Goal: Transaction & Acquisition: Purchase product/service

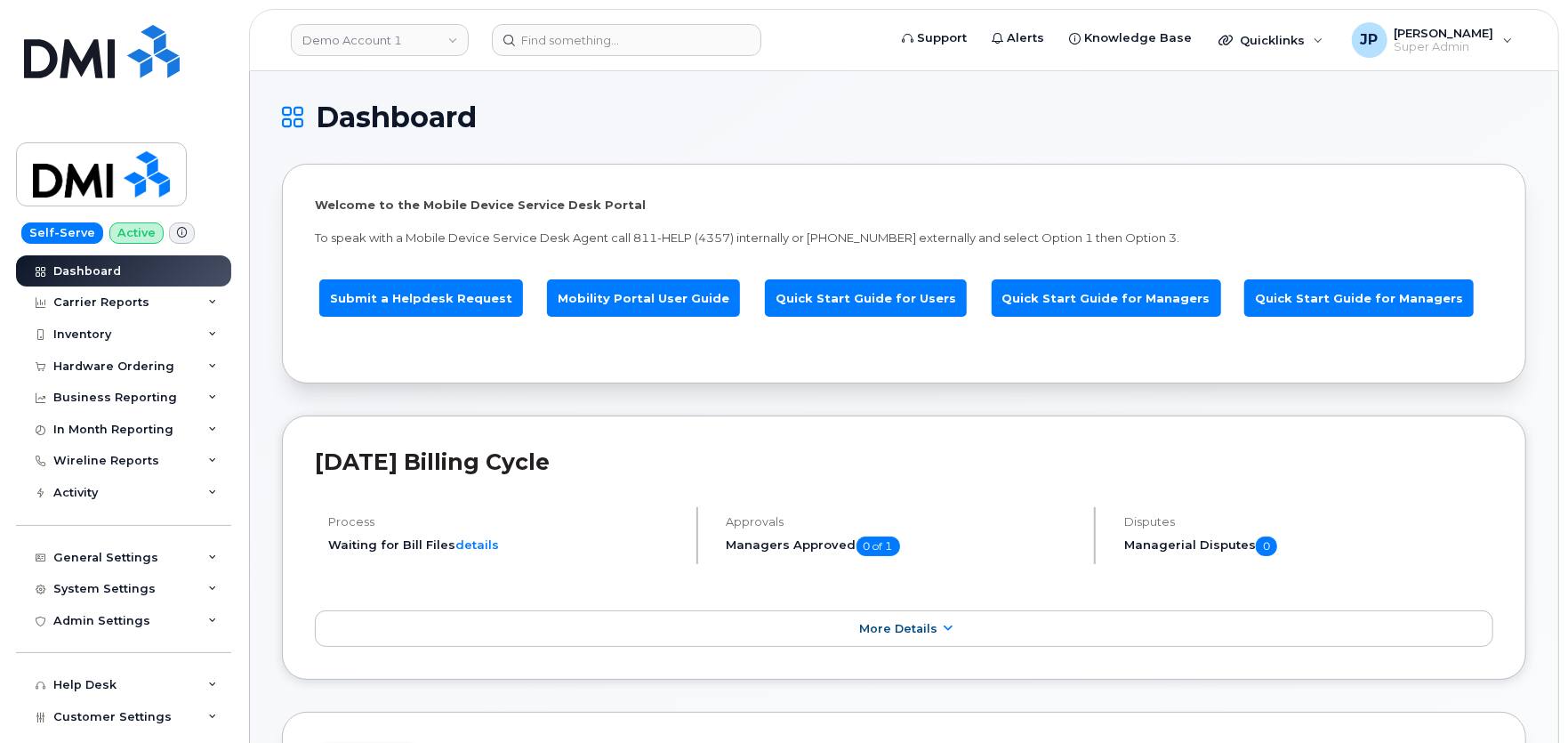
click at [676, 291] on link "Mobility Portal User Guide" at bounding box center [643, 298] width 193 height 38
click at [439, 45] on link "Demo Account 1" at bounding box center [379, 39] width 178 height 32
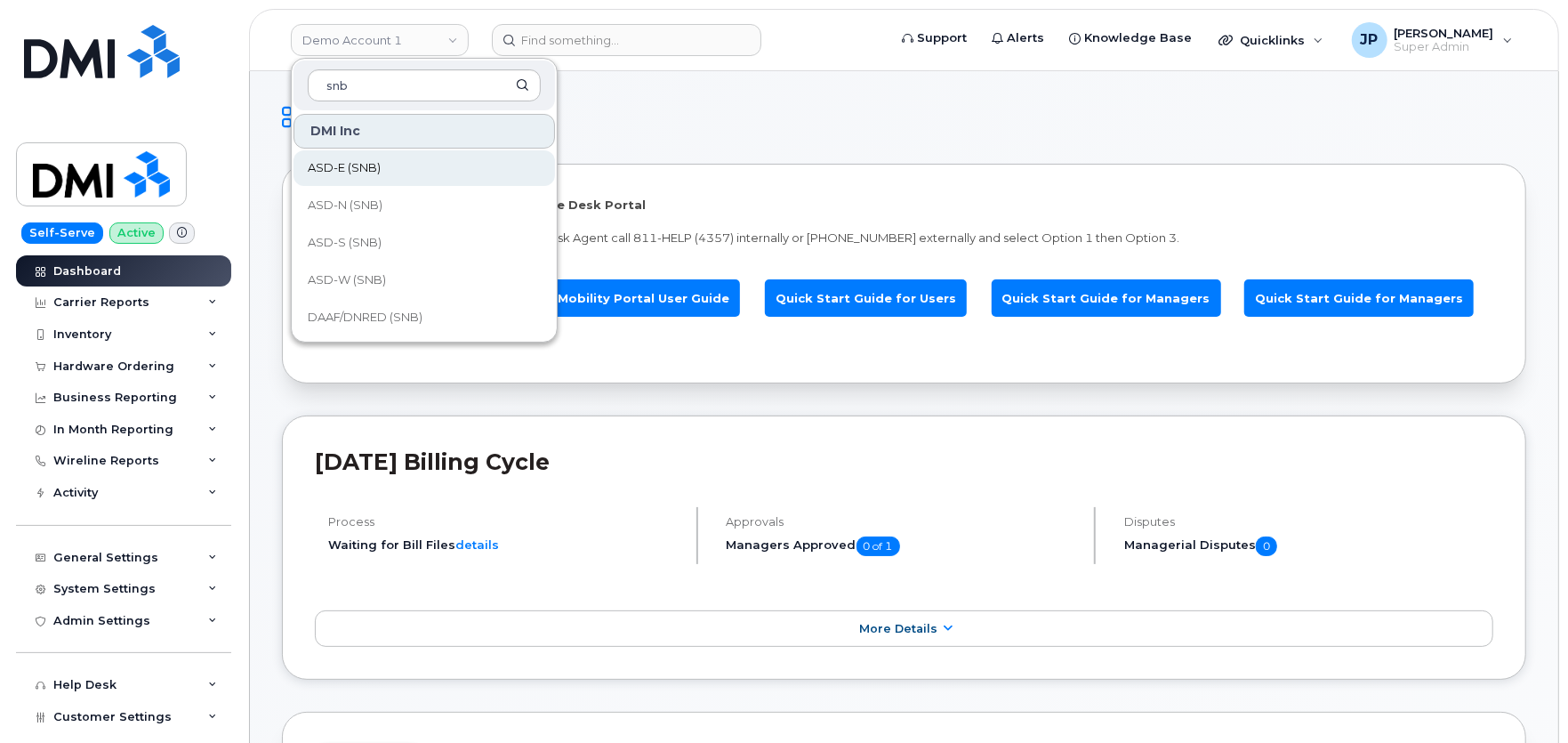
type input "snb"
click at [353, 169] on span "ASD-E (SNB)" at bounding box center [344, 167] width 73 height 17
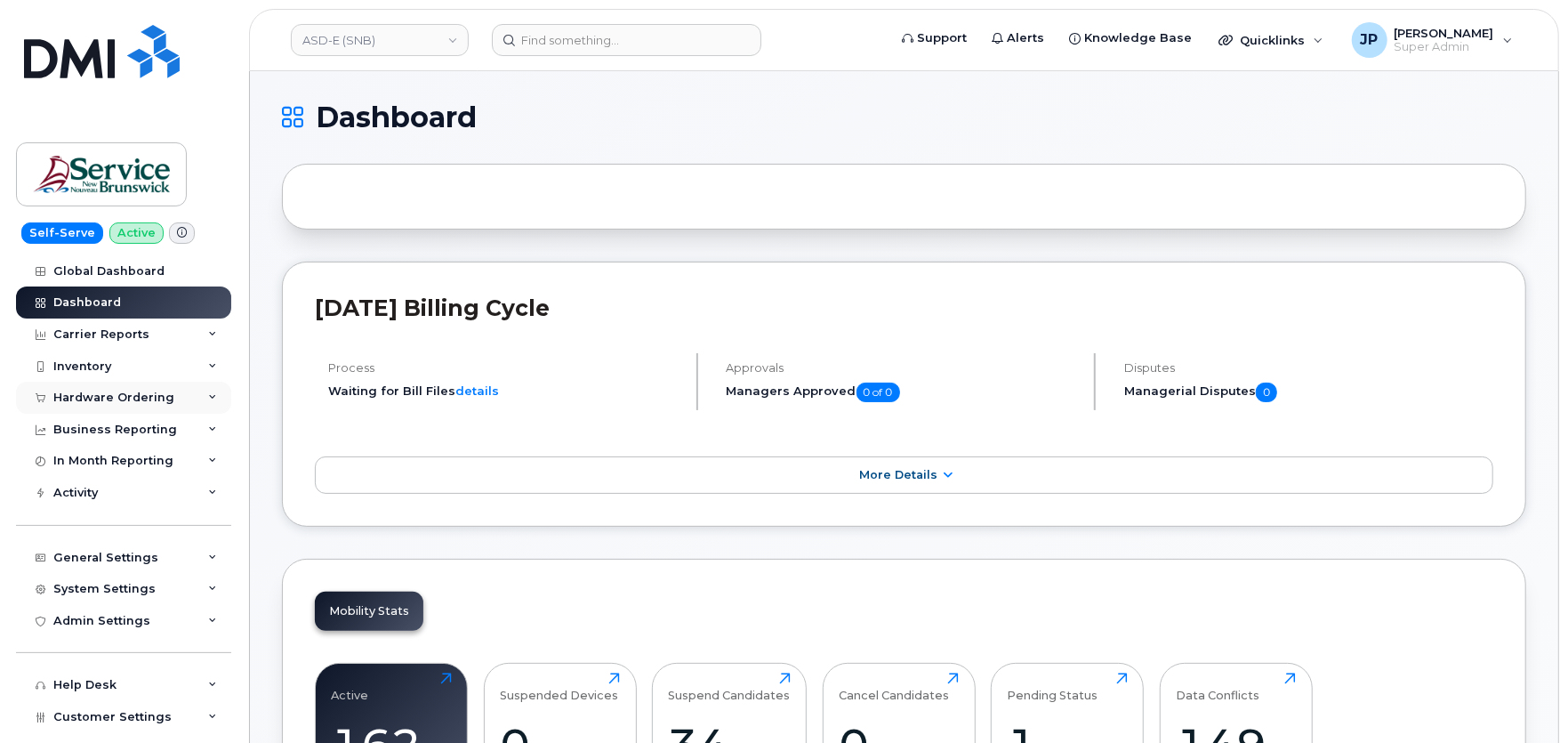
click at [139, 404] on div "Hardware Ordering" at bounding box center [114, 397] width 121 height 14
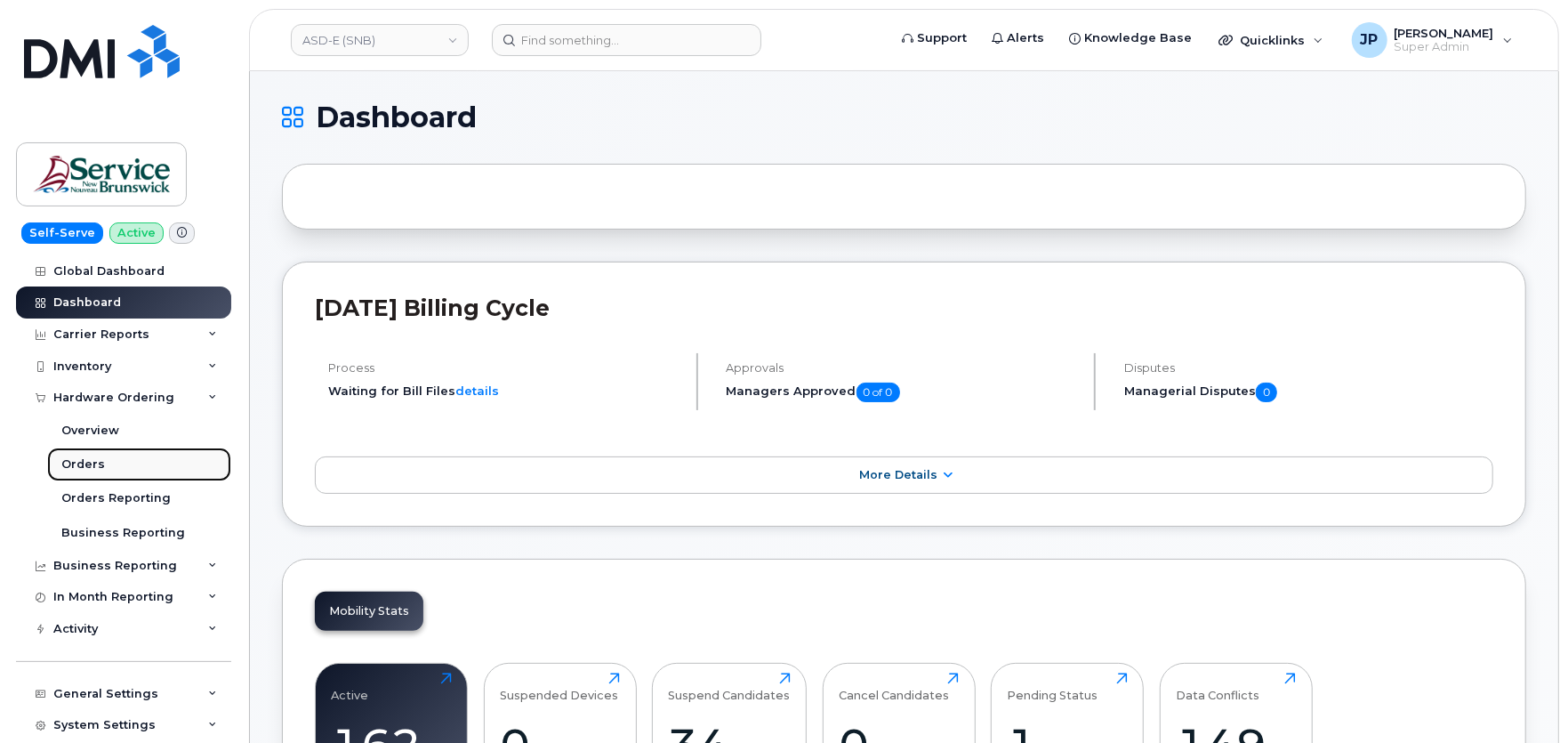
click at [93, 464] on div "Orders" at bounding box center [83, 464] width 43 height 16
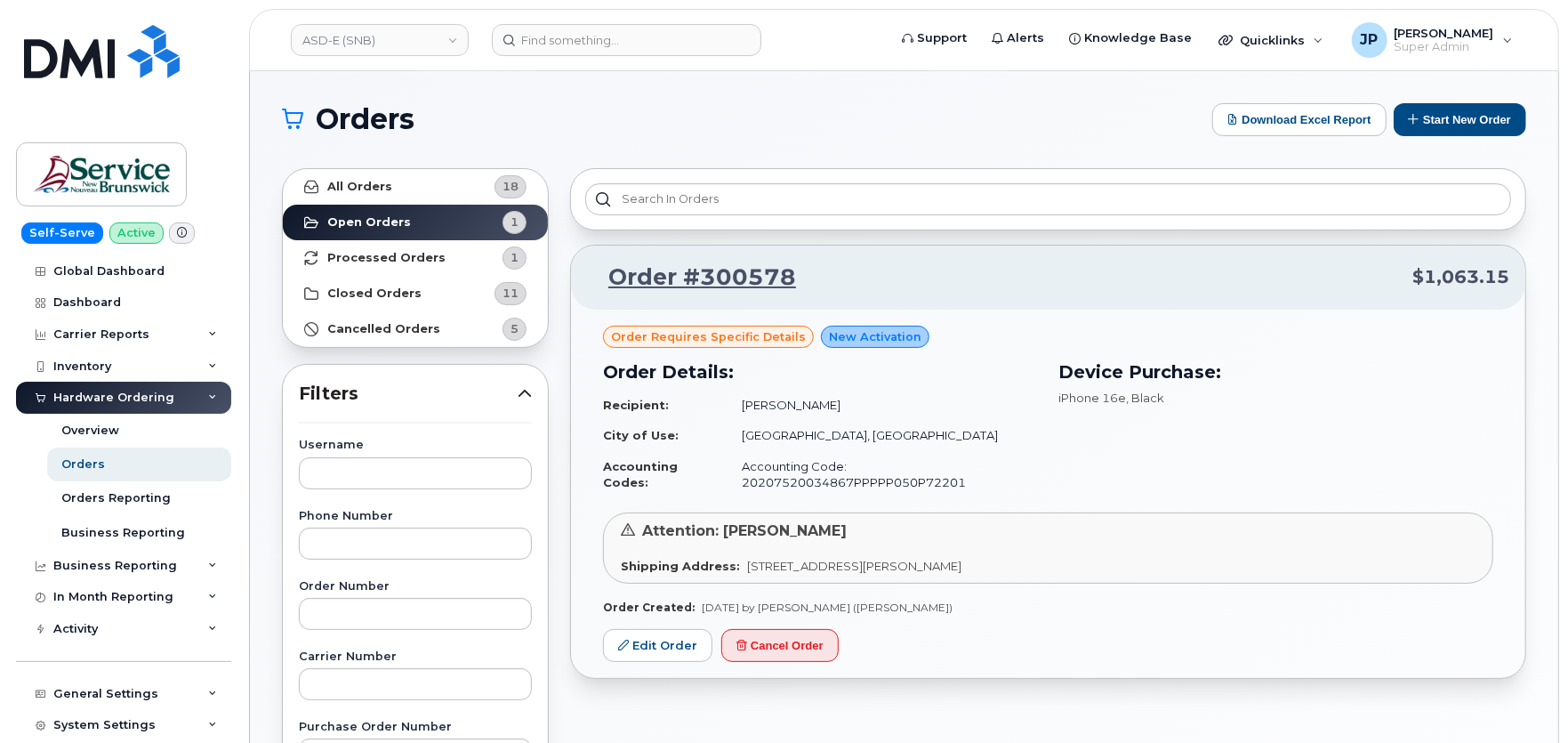
drag, startPoint x: 739, startPoint y: 562, endPoint x: 1126, endPoint y: 564, distance: 387.0
click at [1126, 564] on div "Shipping Address: 200-1077 St George Blvd Moncton New Brunswick E1E 4C9" at bounding box center [1048, 567] width 854 height 17
drag, startPoint x: 1126, startPoint y: 564, endPoint x: 960, endPoint y: 446, distance: 203.7
click at [960, 446] on td "[GEOGRAPHIC_DATA], [GEOGRAPHIC_DATA]" at bounding box center [881, 435] width 312 height 31
click at [934, 439] on td "[GEOGRAPHIC_DATA], [GEOGRAPHIC_DATA]" at bounding box center [881, 435] width 312 height 31
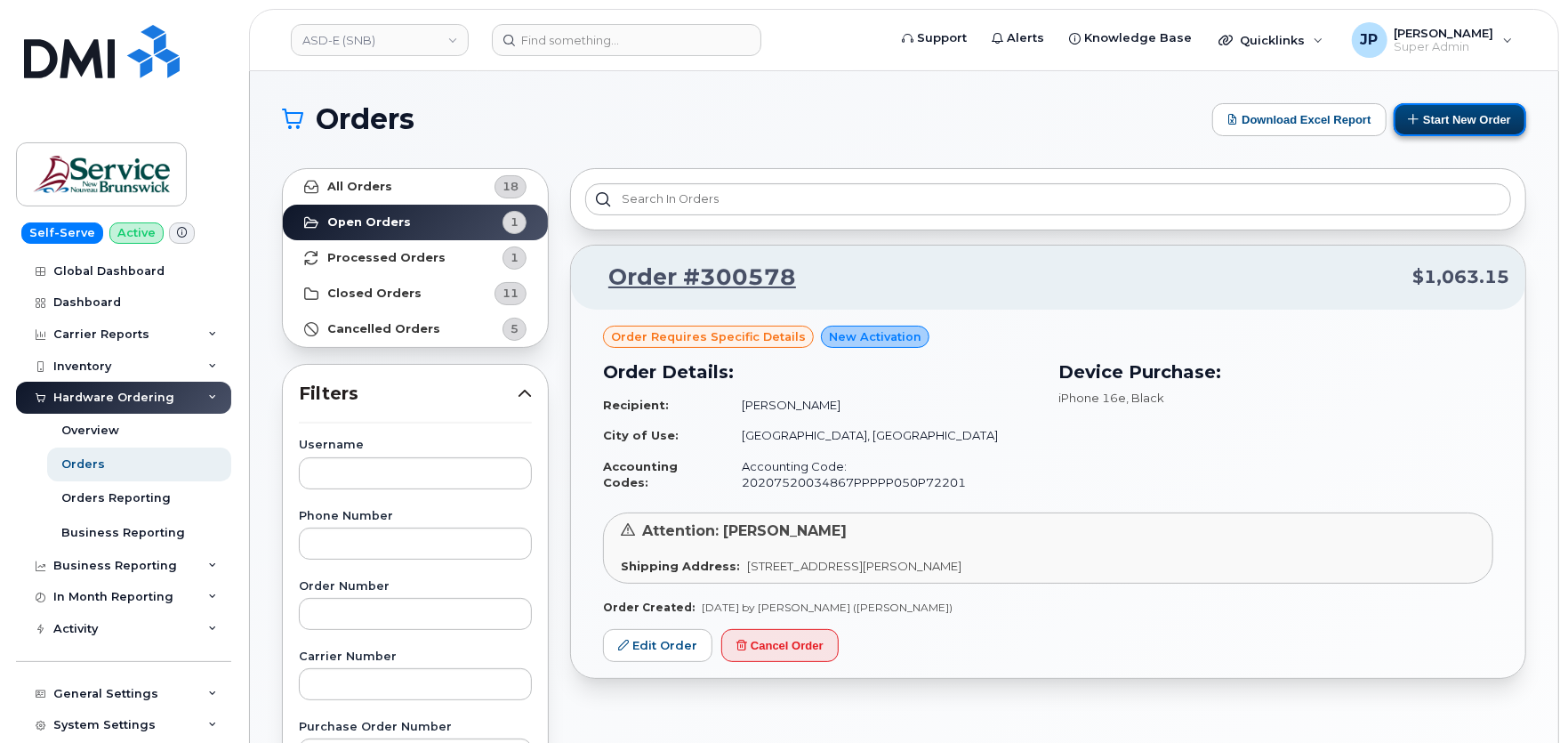
click at [1463, 123] on button "Start New Order" at bounding box center [1459, 119] width 133 height 33
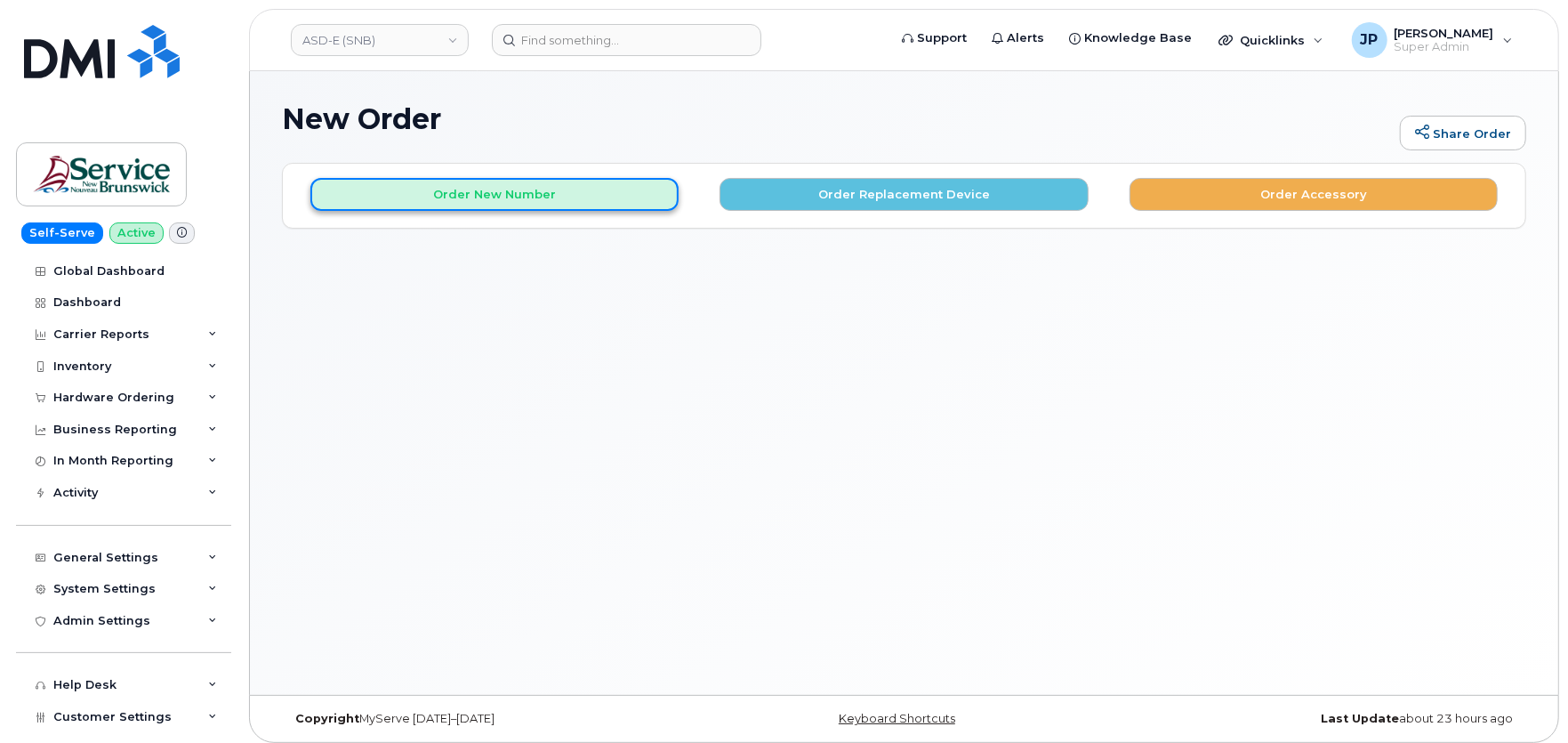
click at [507, 197] on button "Order New Number" at bounding box center [494, 194] width 368 height 33
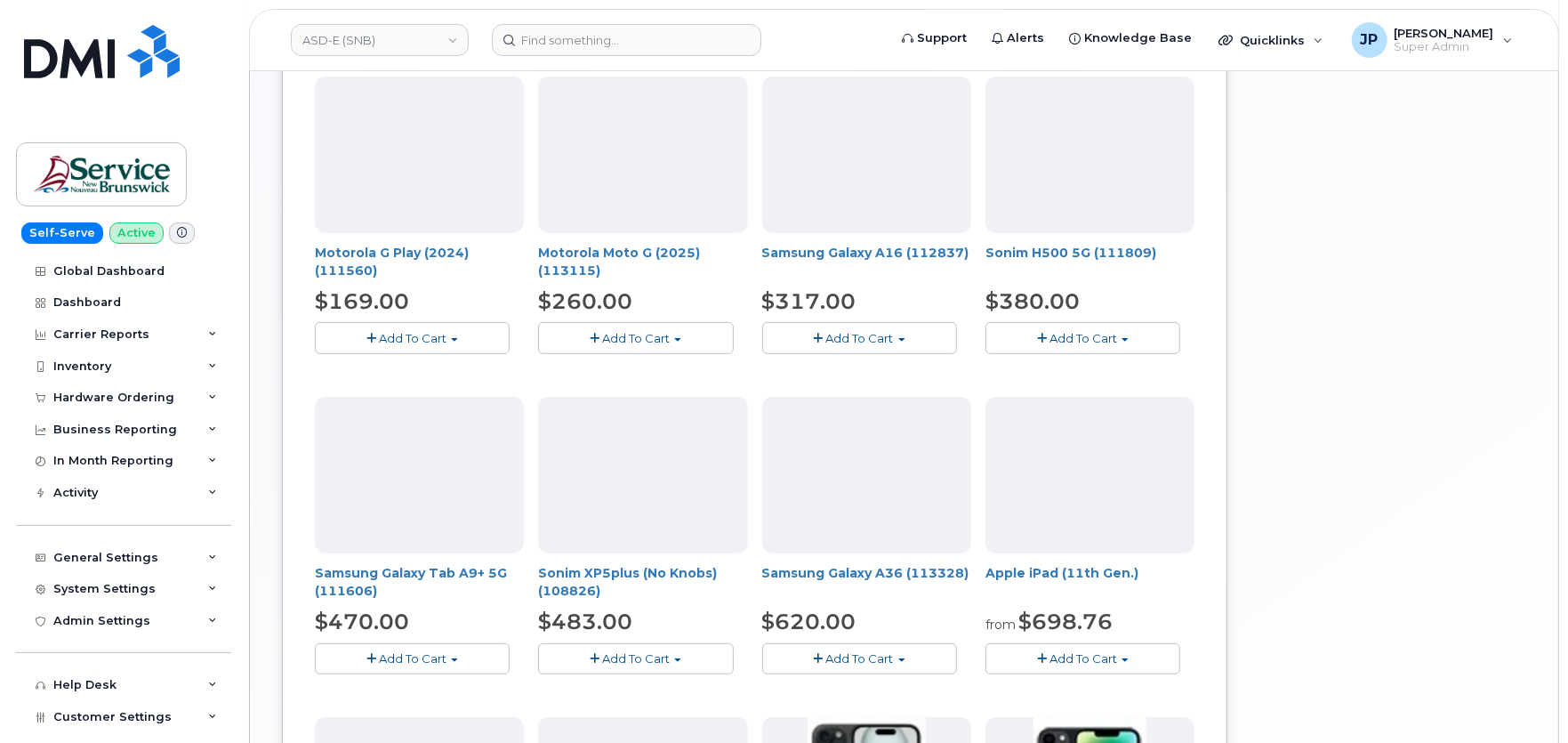
scroll to position [593, 0]
click at [873, 480] on img at bounding box center [866, 473] width 14 height 14
click at [878, 653] on span "Add To Cart" at bounding box center [860, 656] width 67 height 14
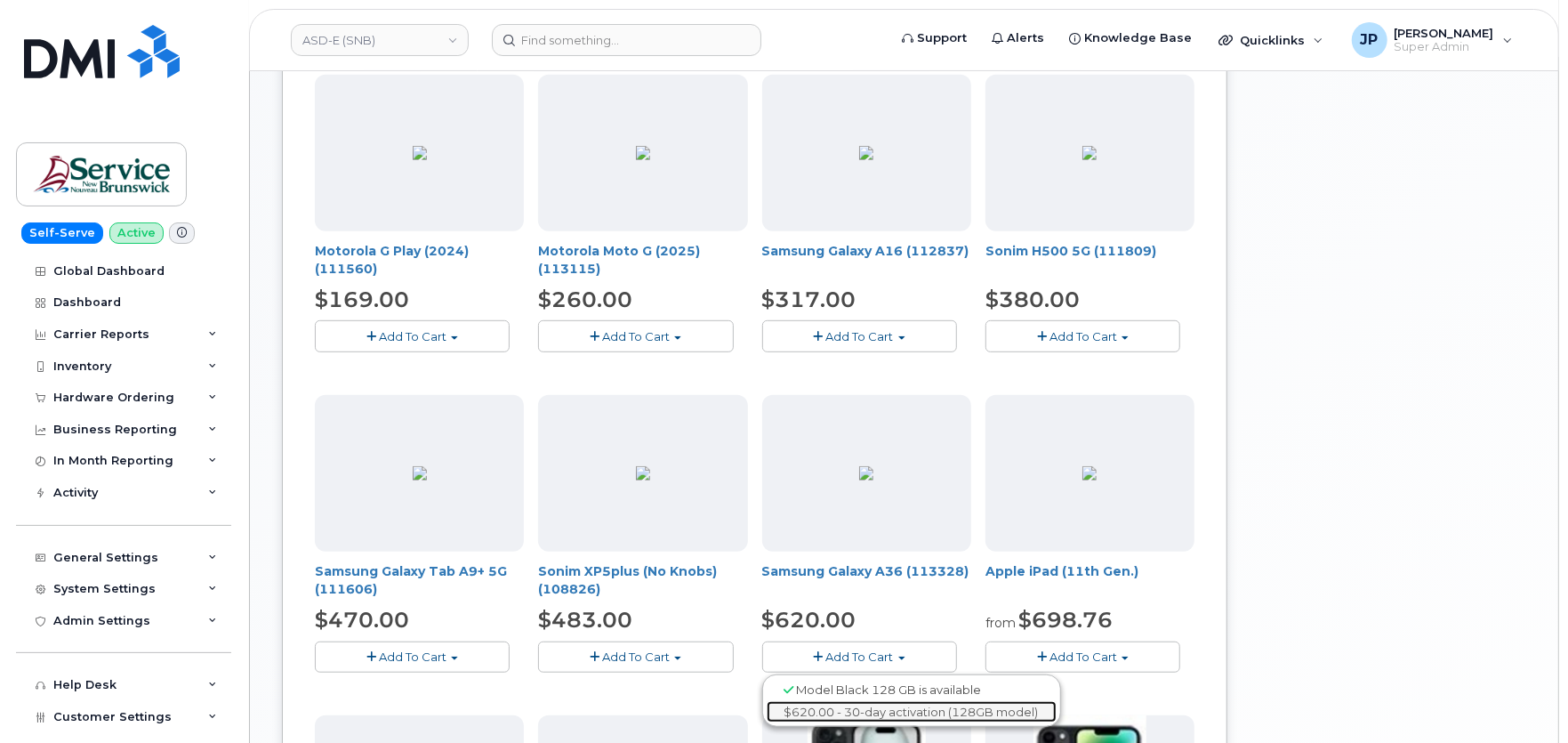
click at [892, 708] on link "$620.00 - 30-day activation (128GB model)" at bounding box center [911, 711] width 290 height 22
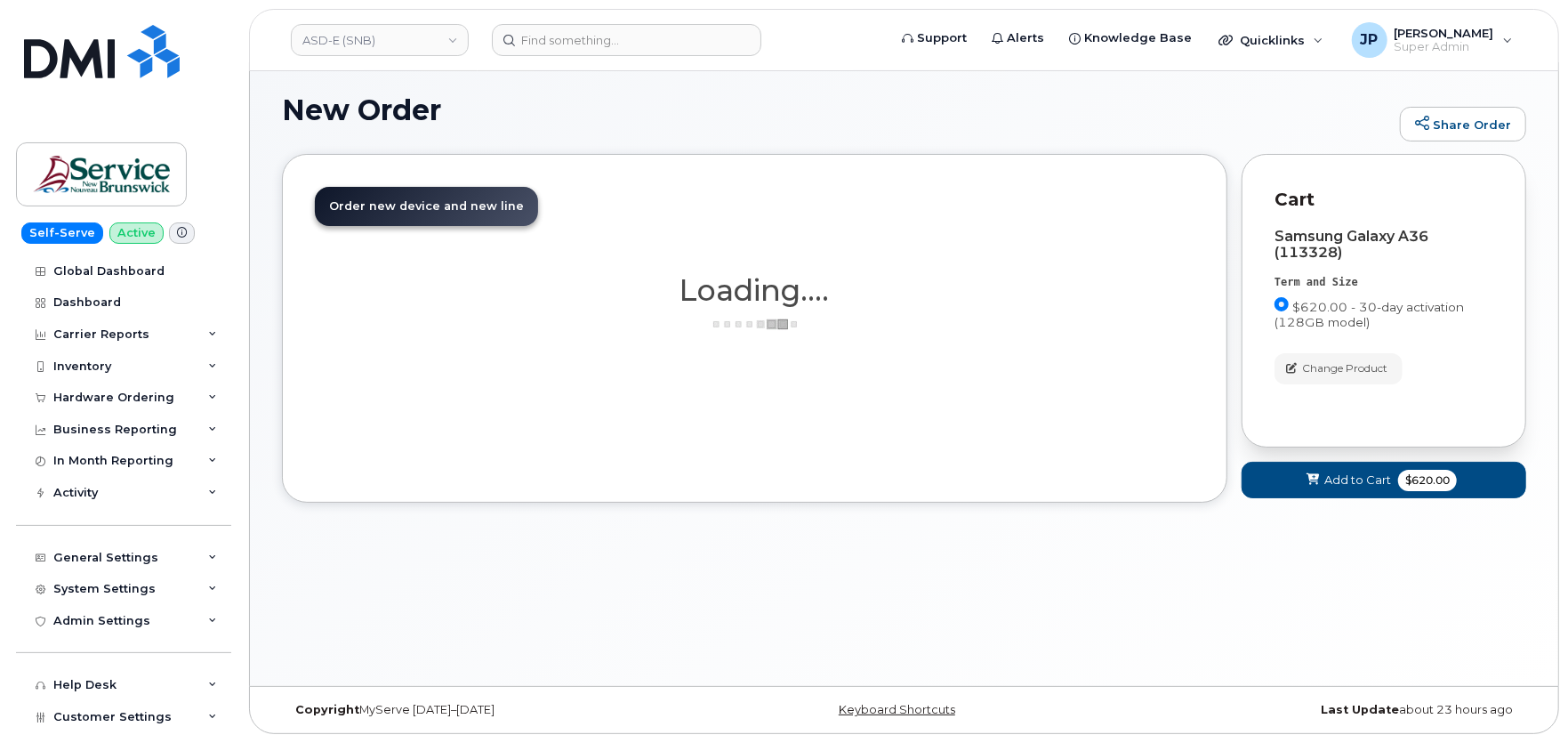
scroll to position [9, 0]
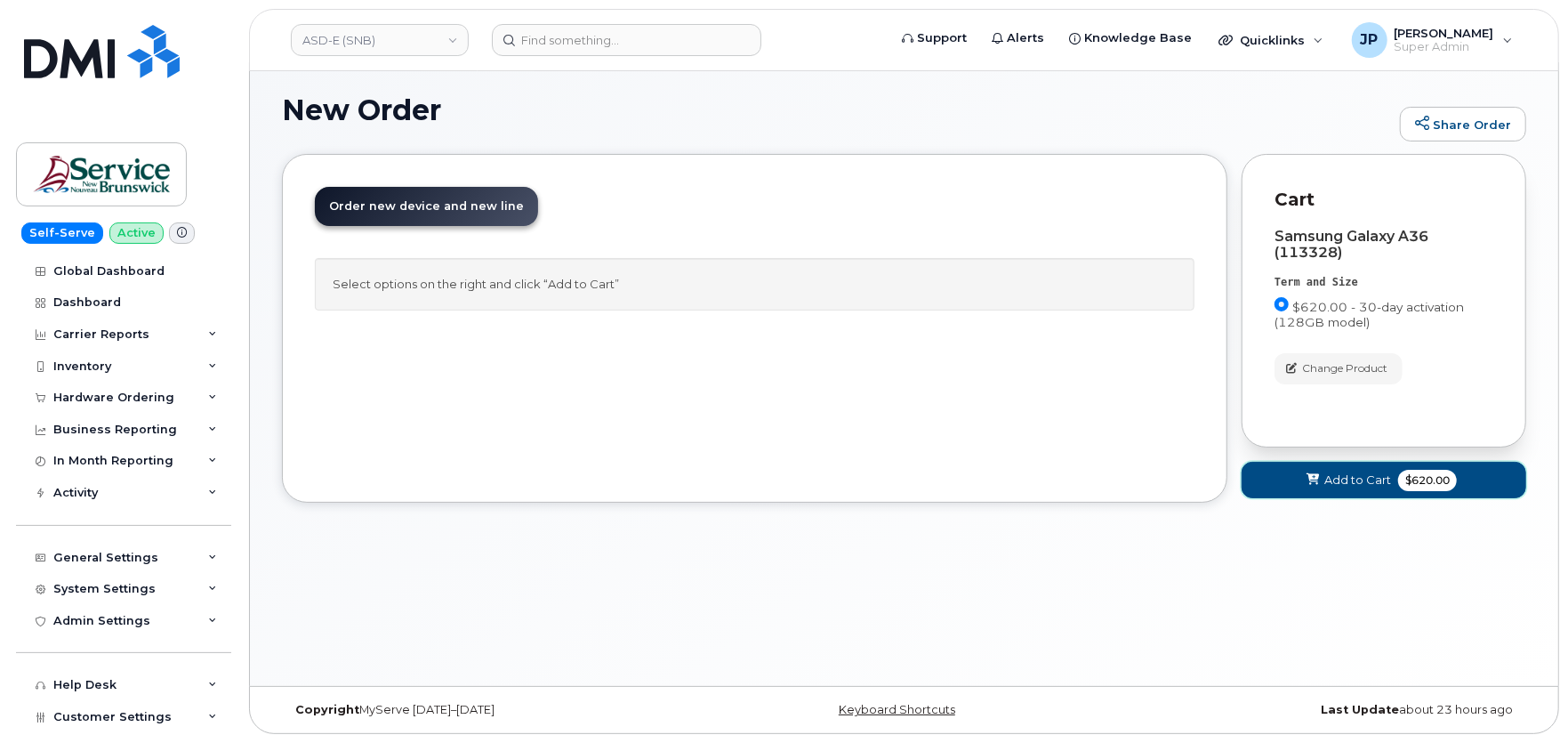
click at [1332, 474] on span "Add to Cart" at bounding box center [1356, 480] width 66 height 17
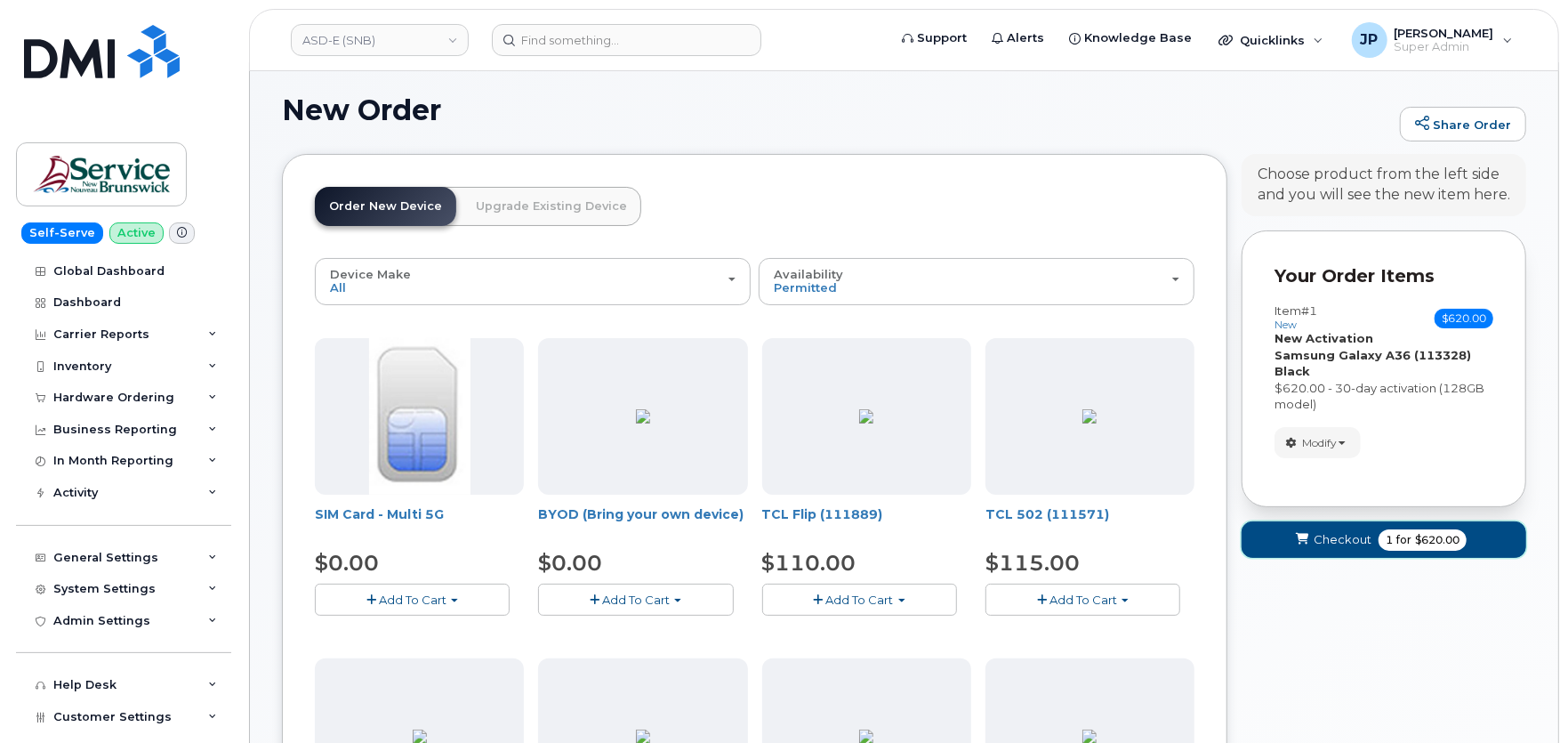
click at [1344, 537] on span "Checkout" at bounding box center [1342, 540] width 58 height 17
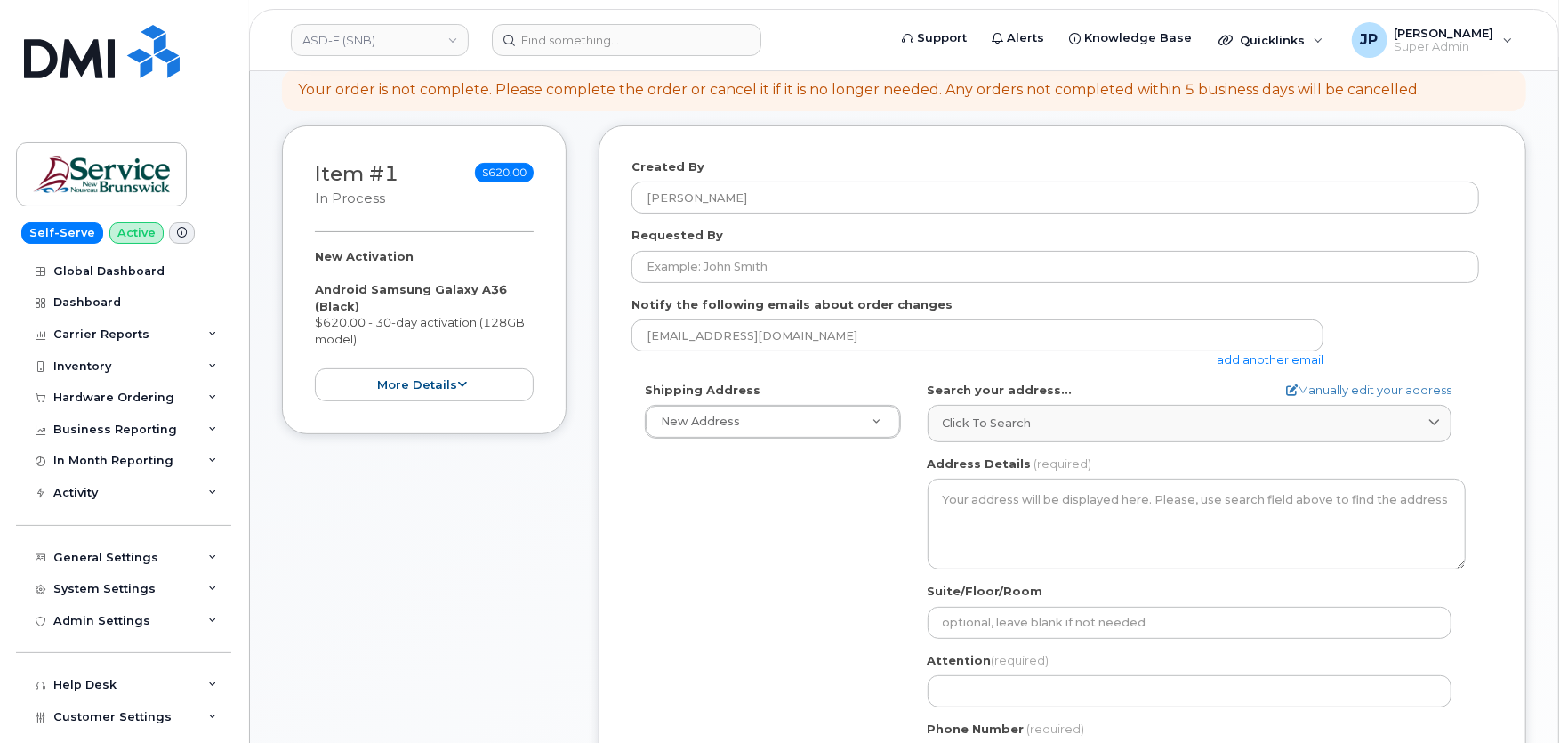
scroll to position [296, 0]
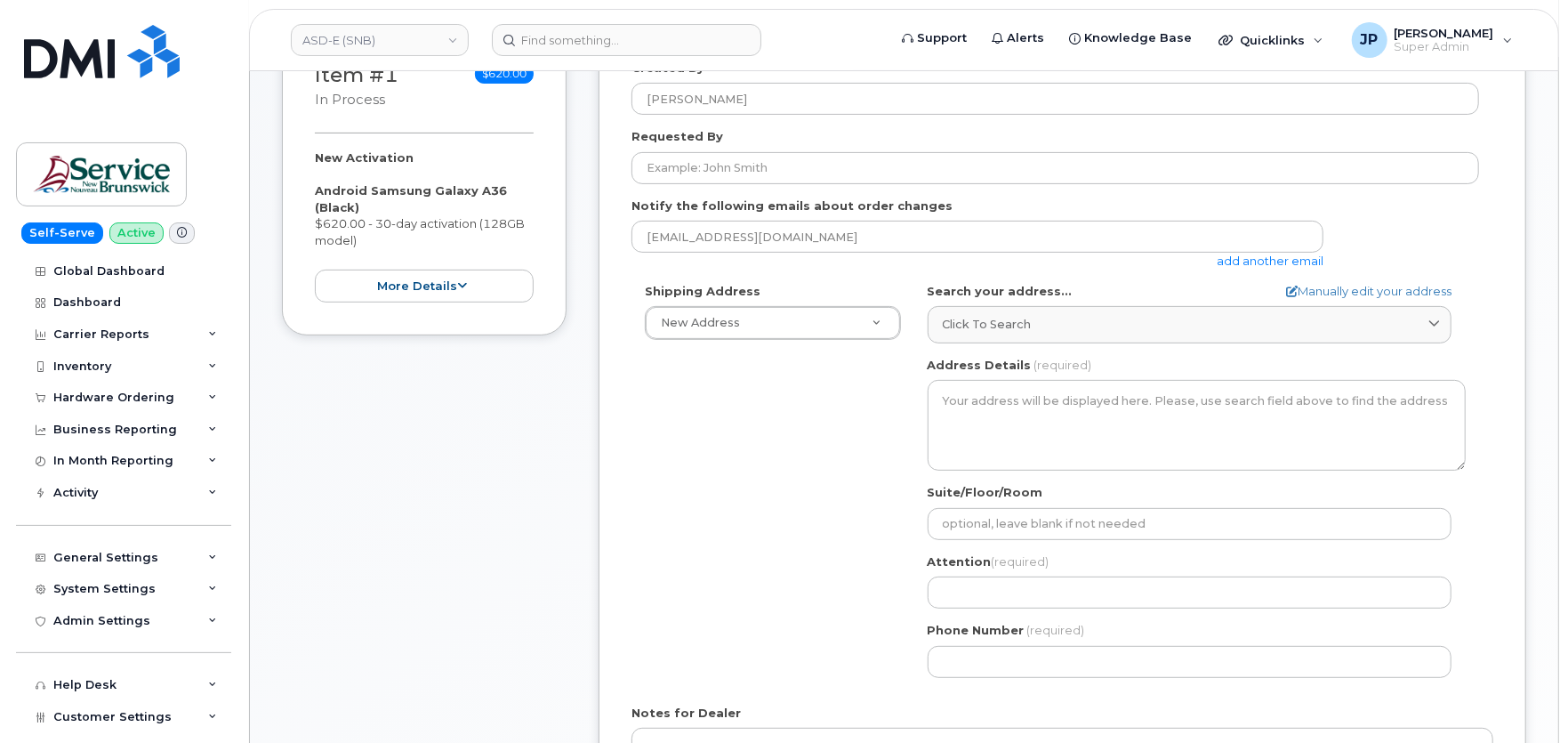
click at [824, 457] on div "Shipping Address New Address New Address ASD-E Main Office ASD-N Bathurst Educa…" at bounding box center [1054, 487] width 847 height 408
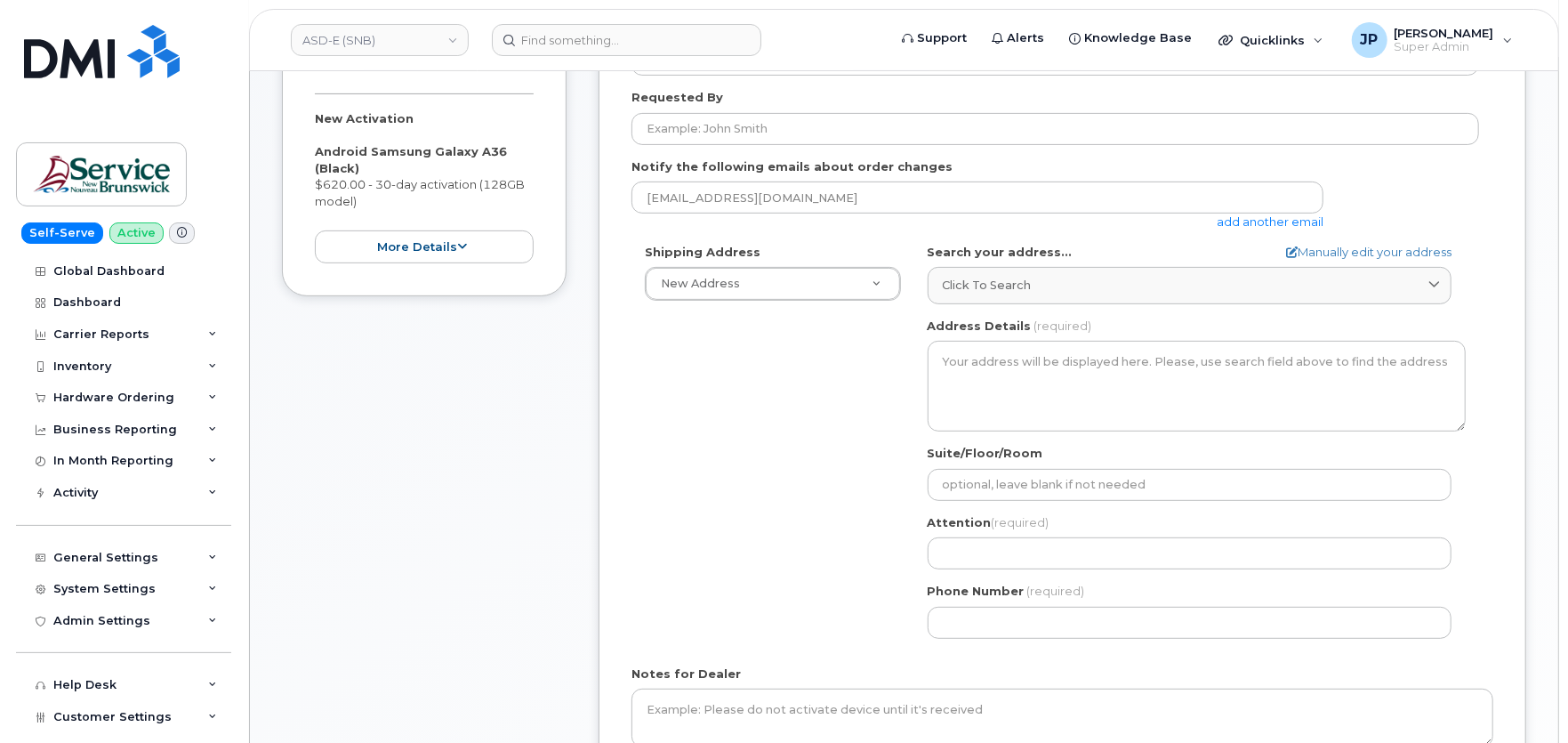
scroll to position [395, 0]
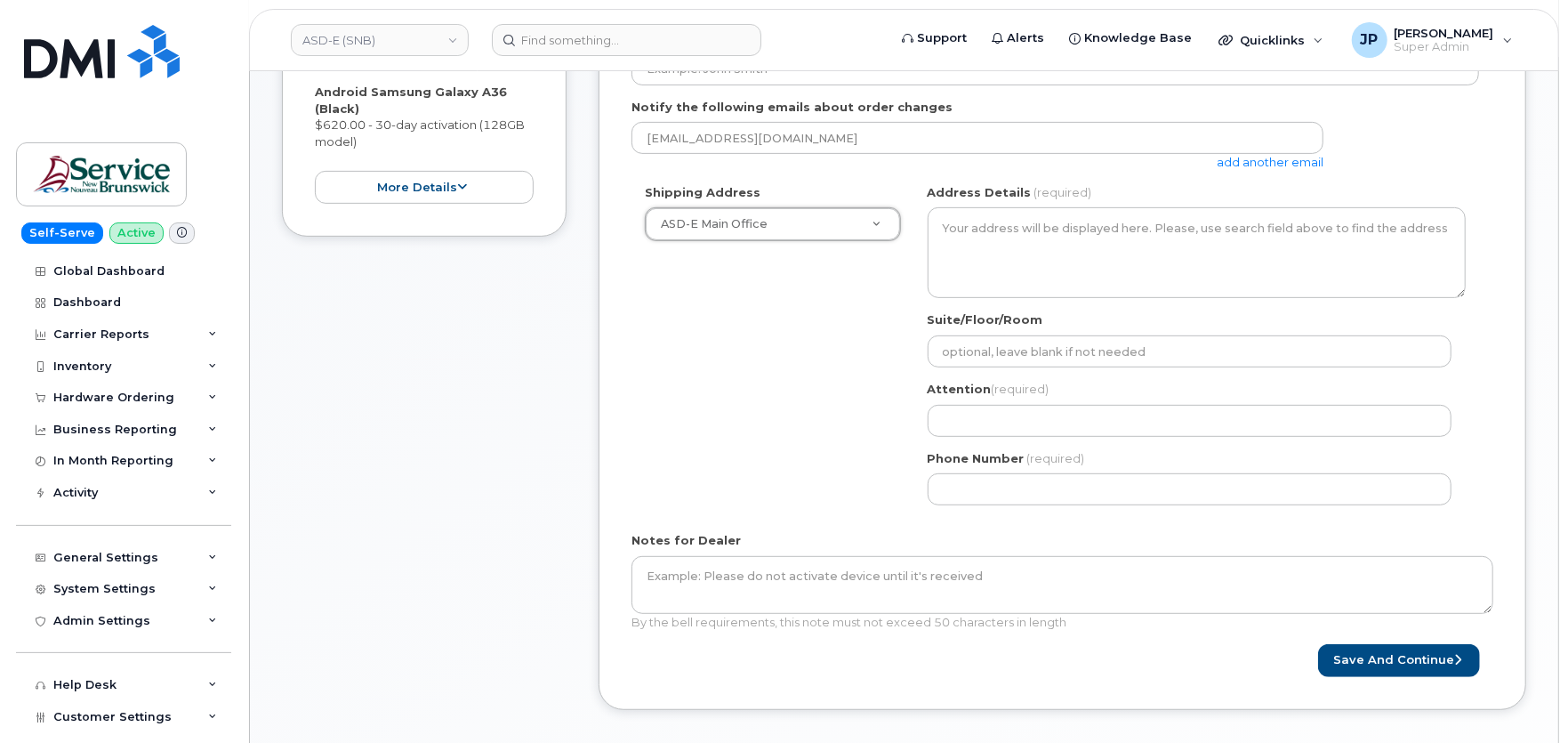
select select
type textarea "200-1077 St George Blvd Moncton New Brunswick E1E 4C9"
type input "Melissa McEachern"
click at [1412, 660] on button "Save and Continue" at bounding box center [1399, 660] width 162 height 33
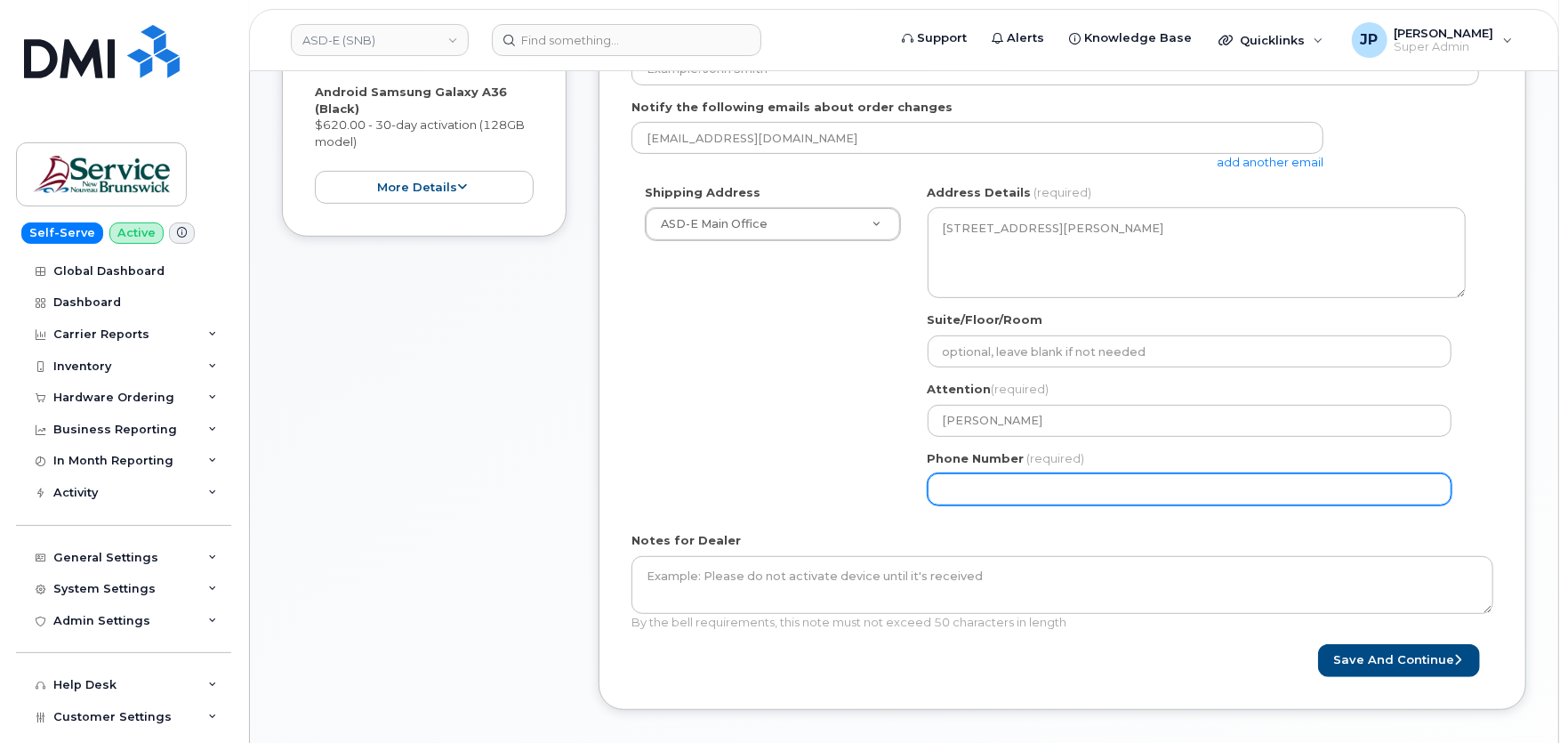
drag, startPoint x: 985, startPoint y: 467, endPoint x: 983, endPoint y: 489, distance: 22.1
click at [985, 474] on div "Phone Number (required)" at bounding box center [1196, 478] width 538 height 56
click at [983, 489] on input "Phone Number" at bounding box center [1189, 489] width 523 height 32
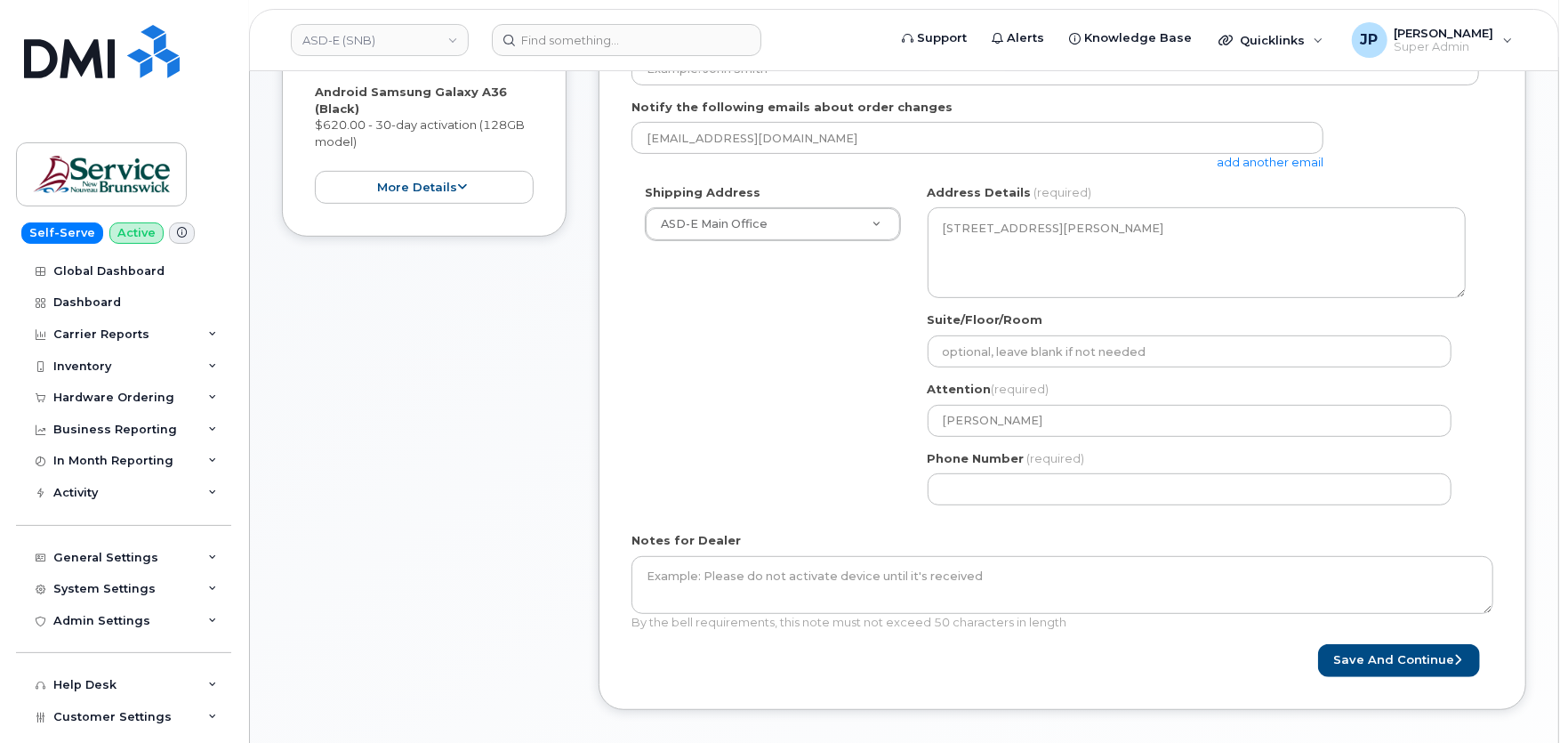
click at [831, 485] on div "Shipping Address ASD-E Main Office New Address ASD-E Main Office ASD-N Bathurst…" at bounding box center [1054, 351] width 847 height 335
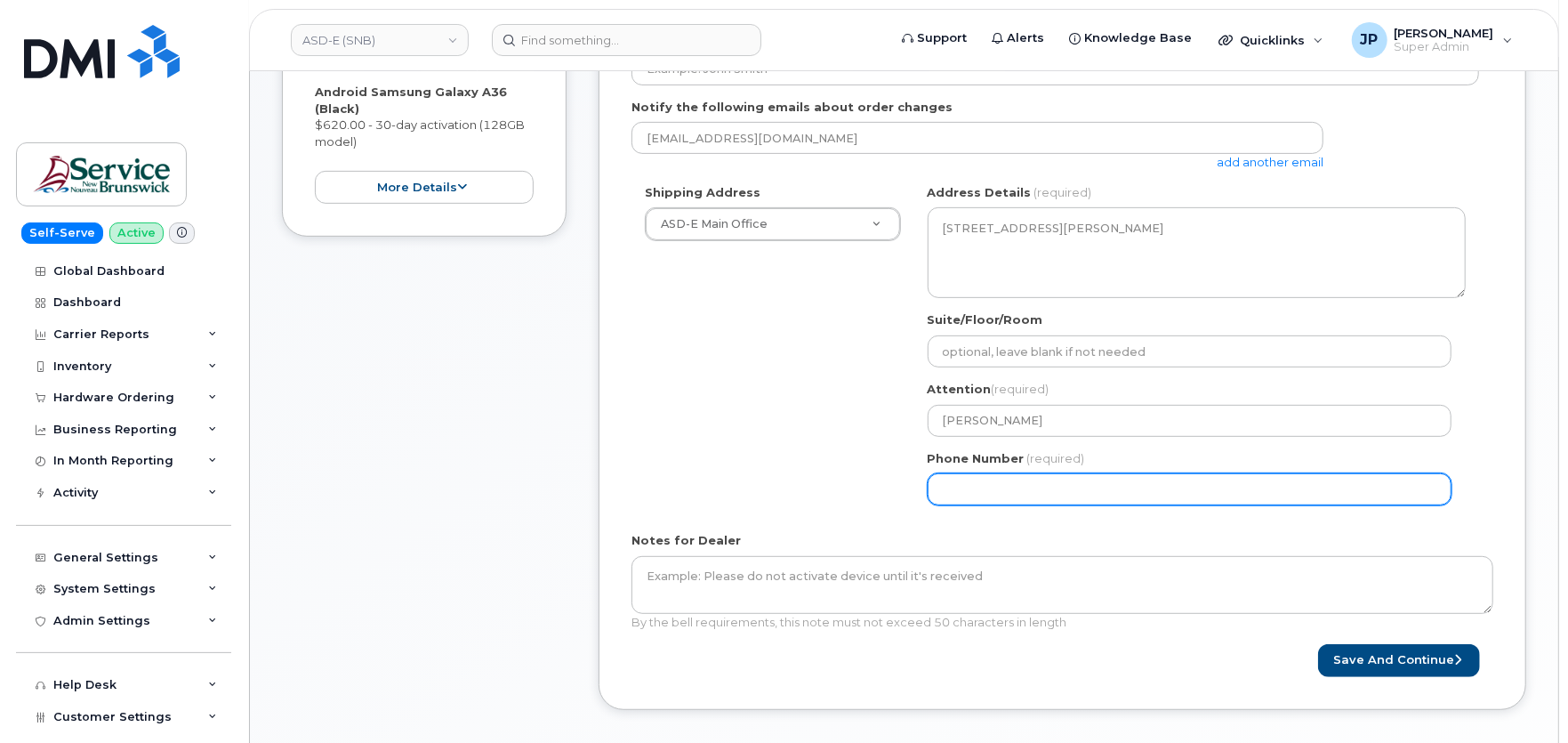
click at [991, 489] on input "Phone Number" at bounding box center [1189, 489] width 523 height 32
select select
type input "444000998"
select select
type input "4440009988"
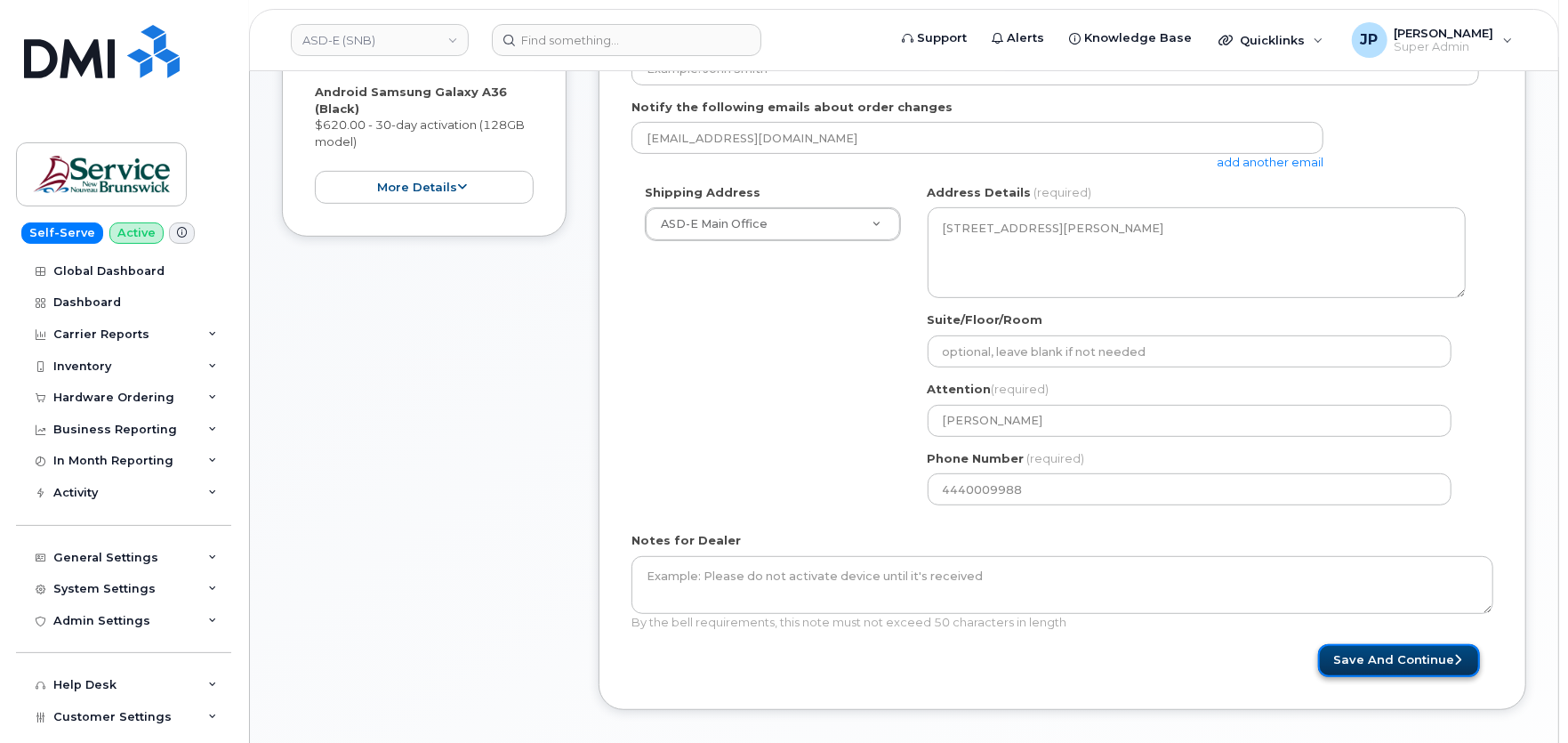
click at [1469, 658] on button "Save and Continue" at bounding box center [1399, 660] width 162 height 33
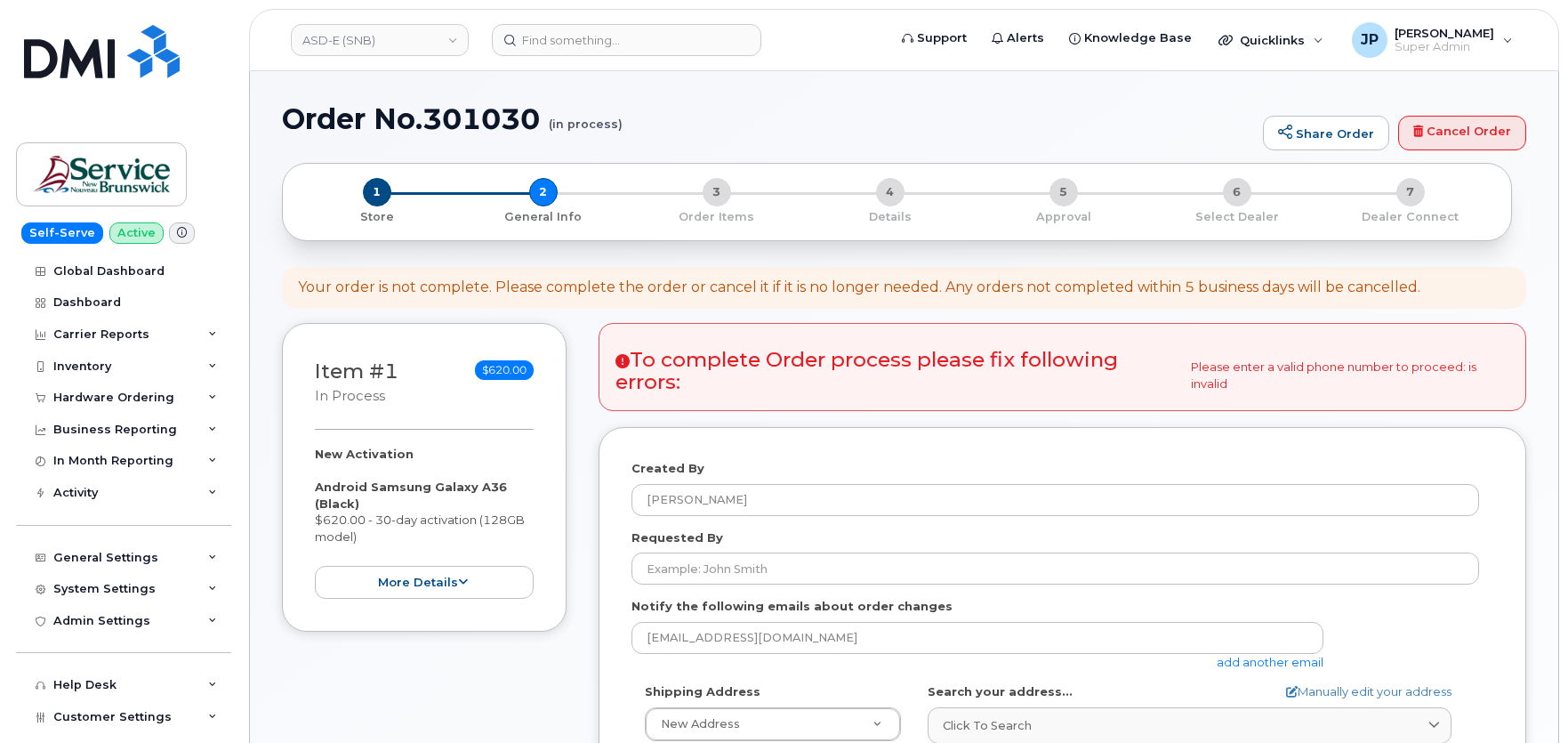
select select
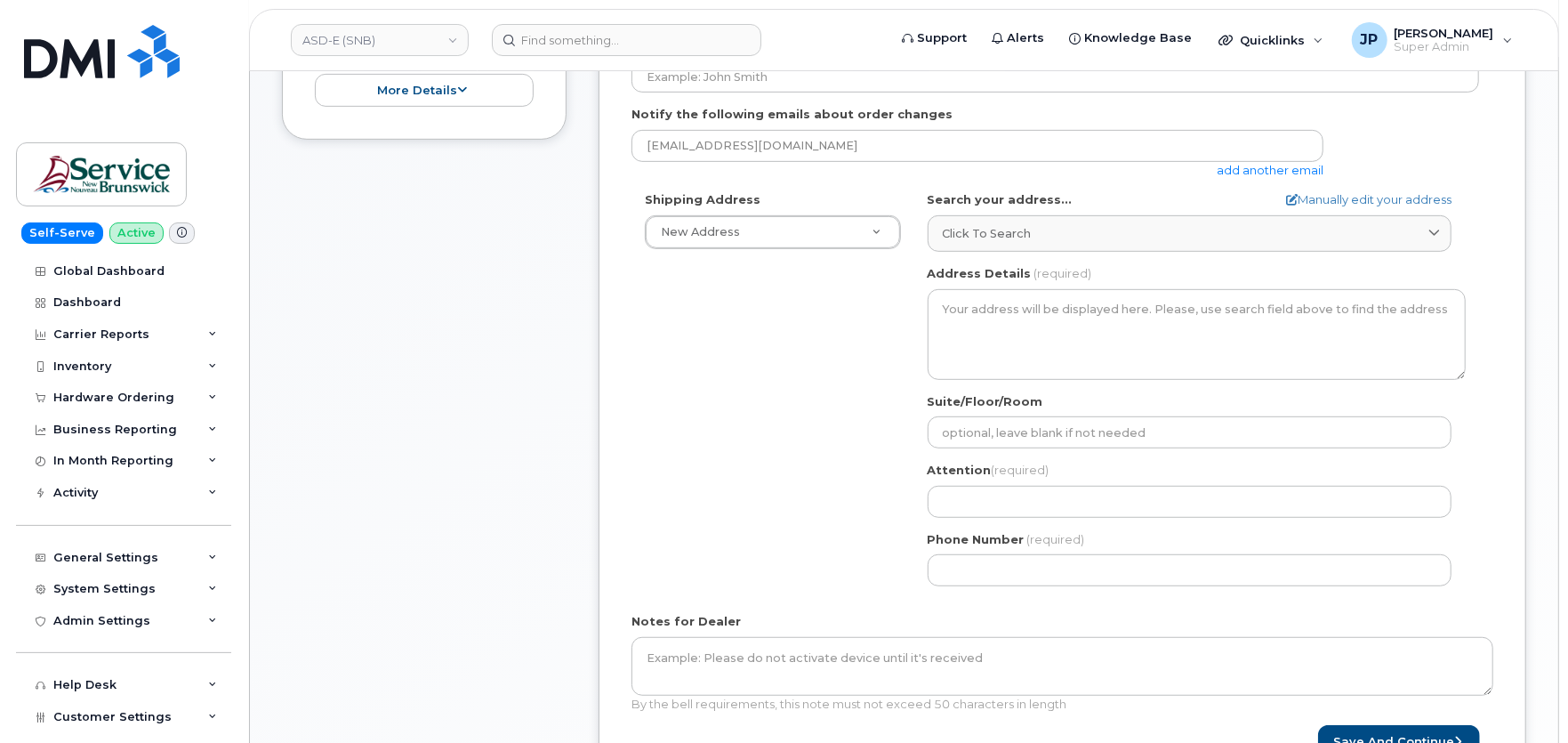
scroll to position [494, 0]
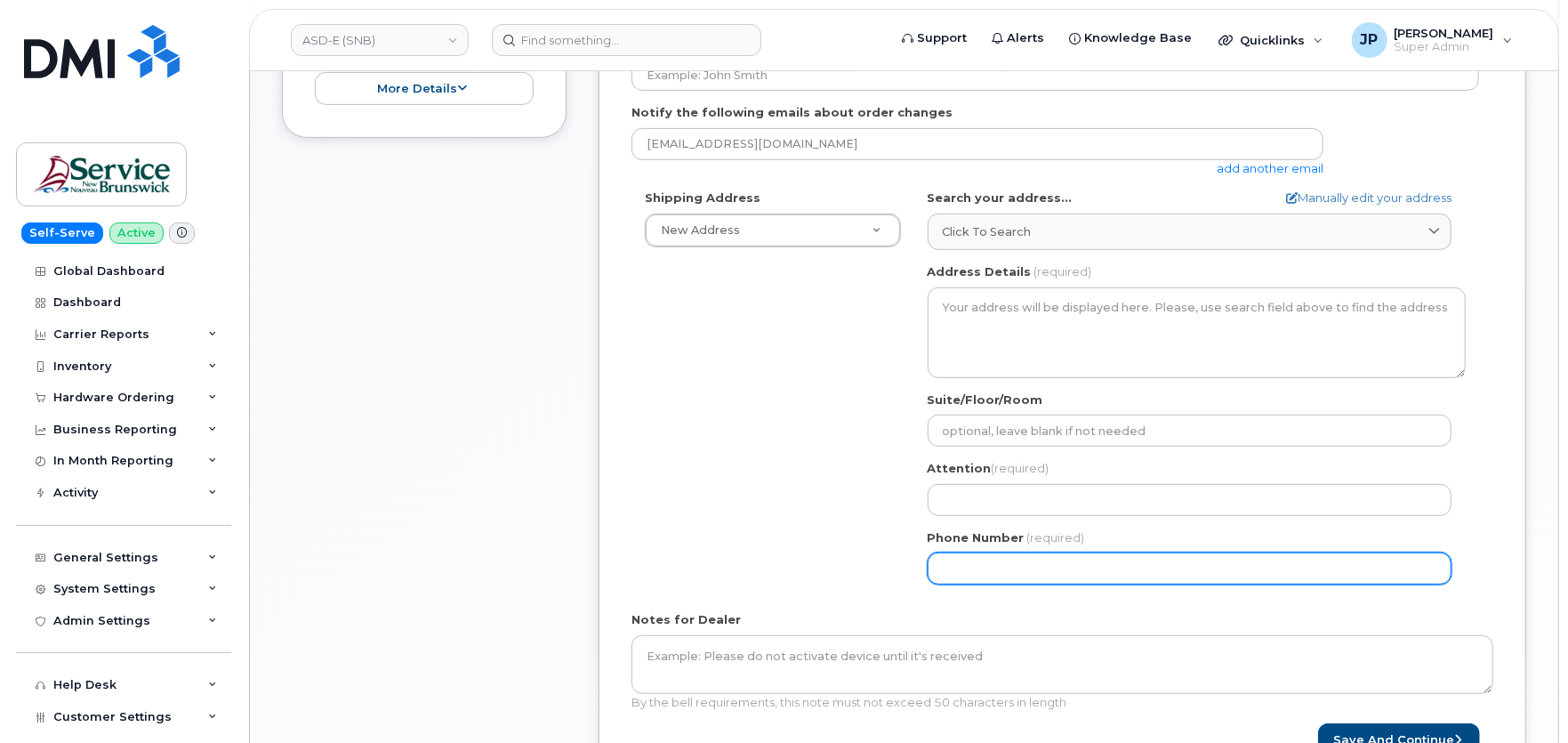
click at [990, 570] on input "Phone Number" at bounding box center [1189, 568] width 523 height 32
type input "9378587575"
select select
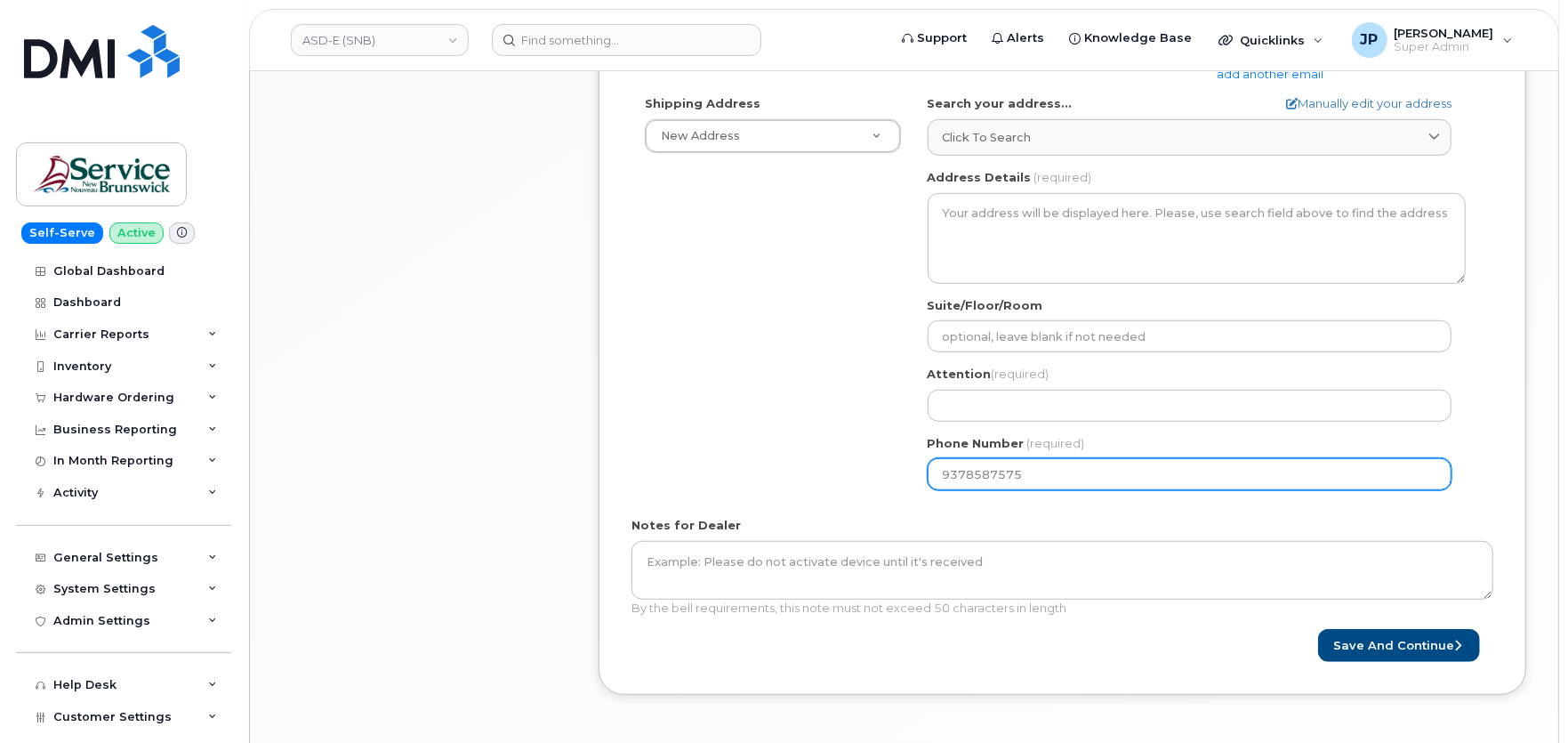
scroll to position [593, 0]
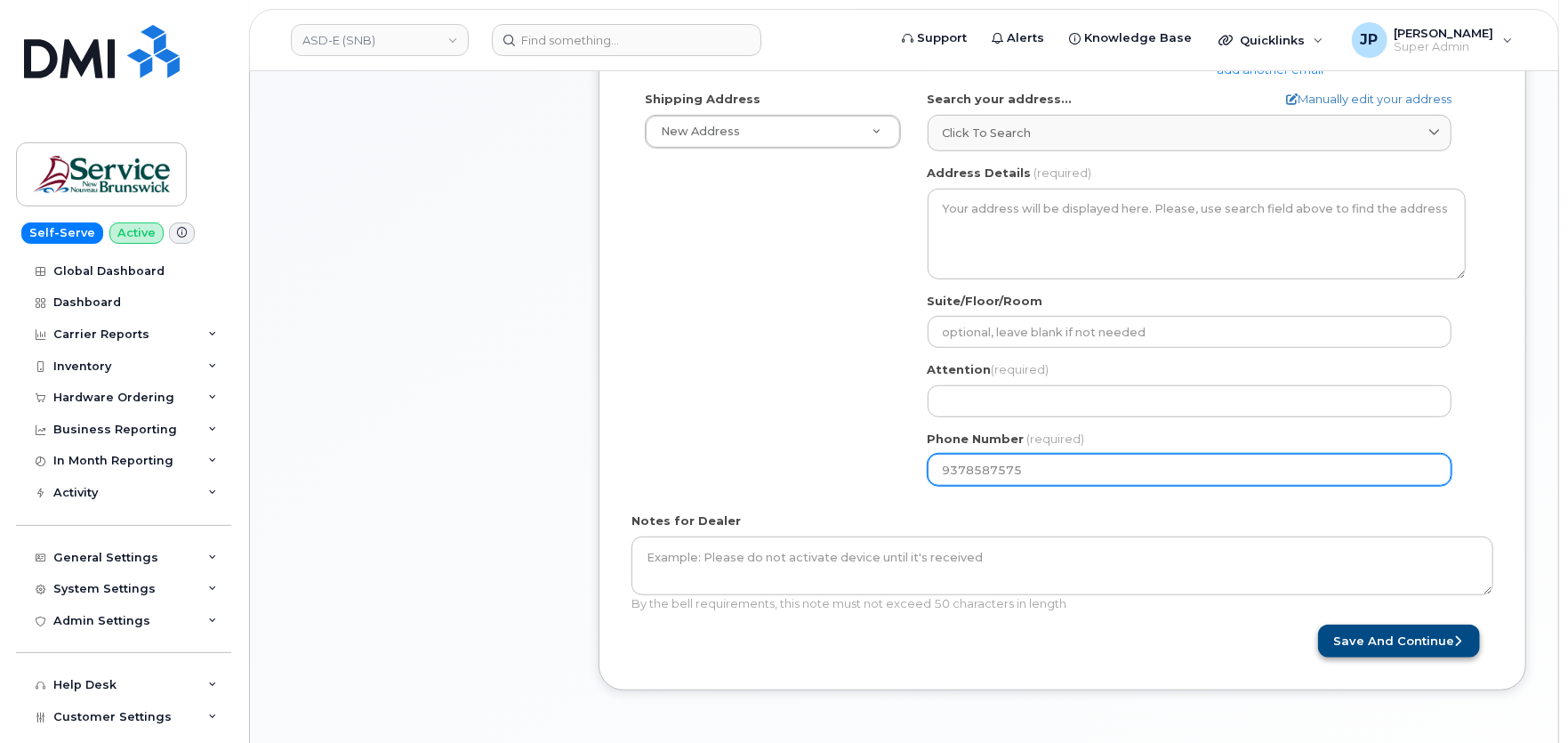
type input "9378587575"
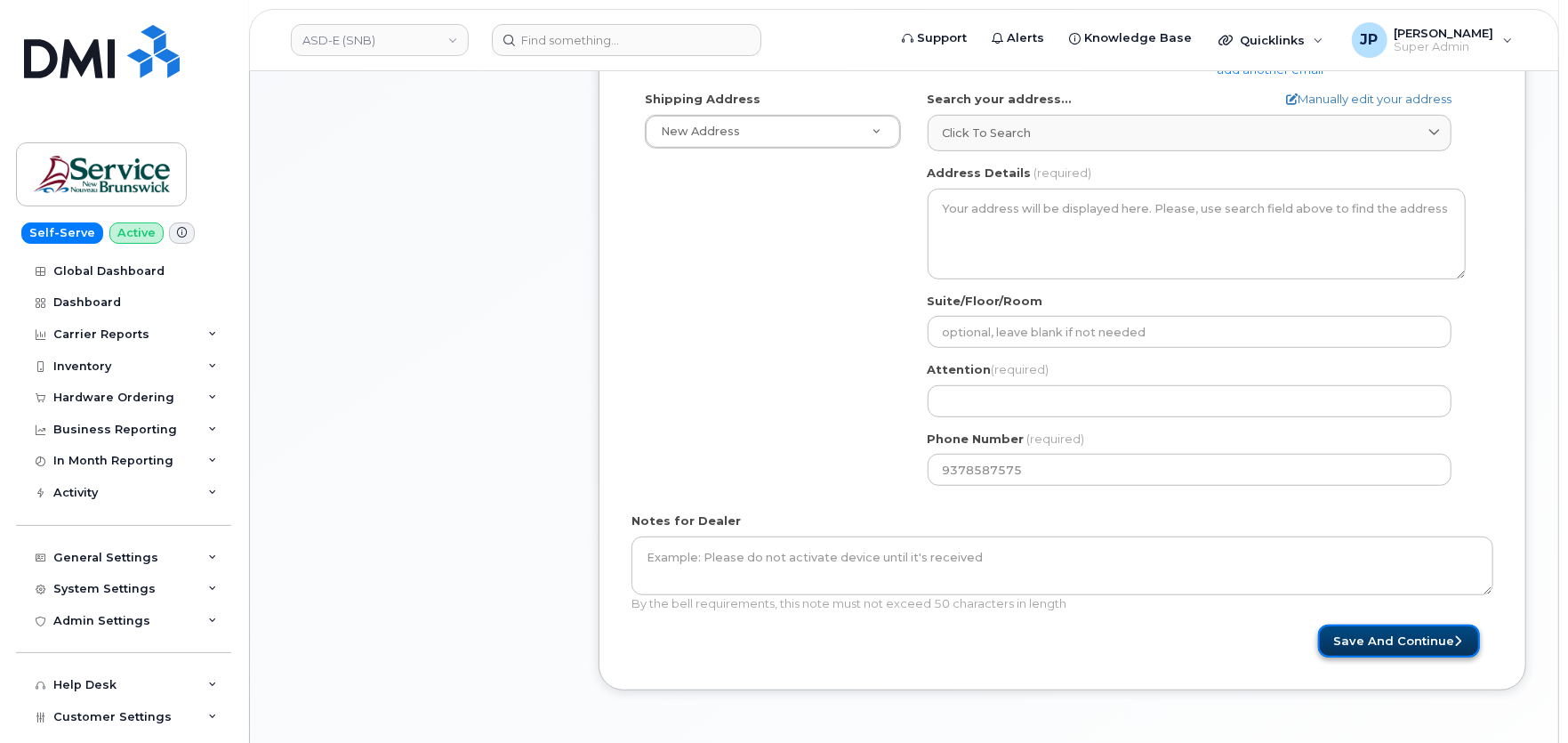
click at [1396, 628] on button "Save and Continue" at bounding box center [1399, 641] width 162 height 33
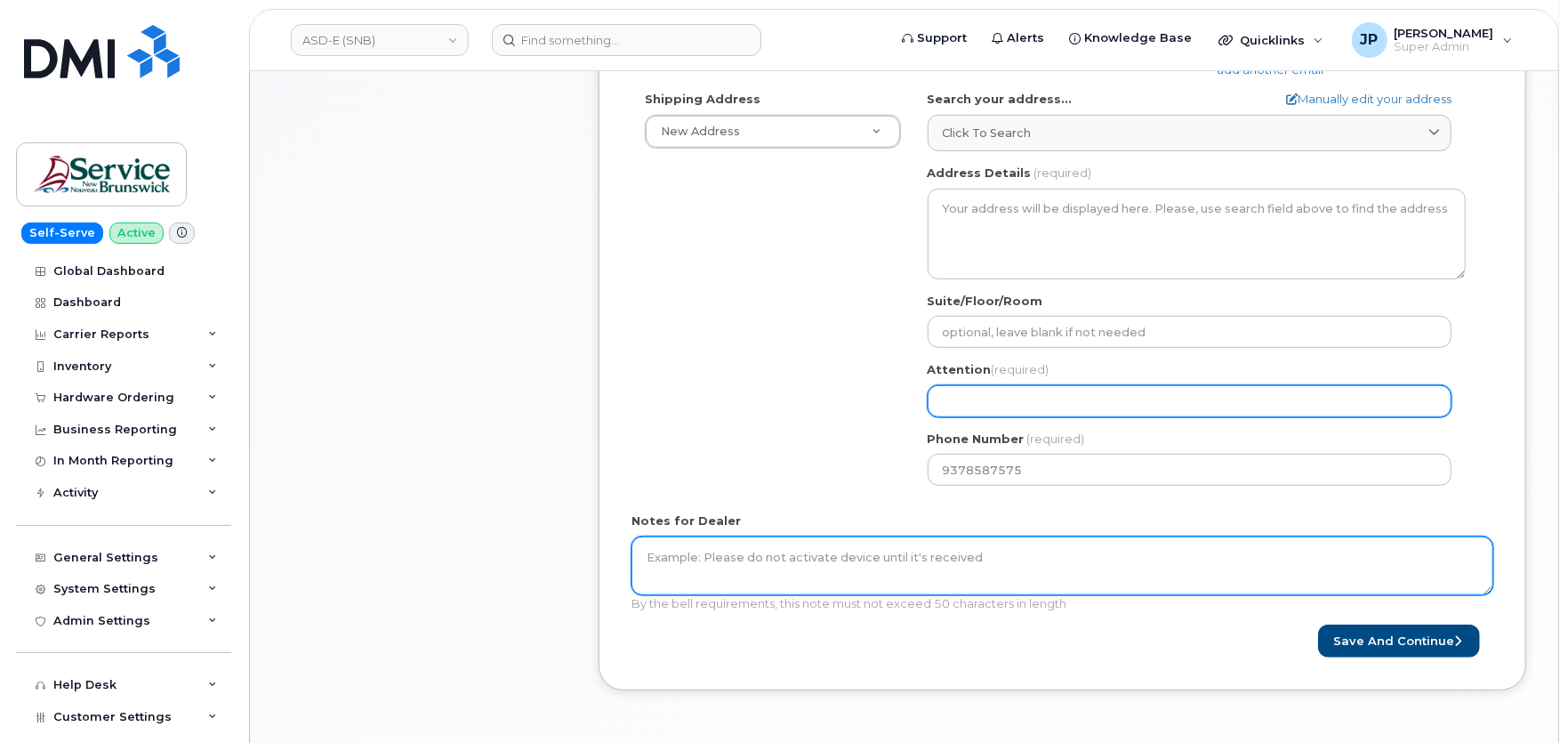
select select
type input "a"
select select
type input "asd"
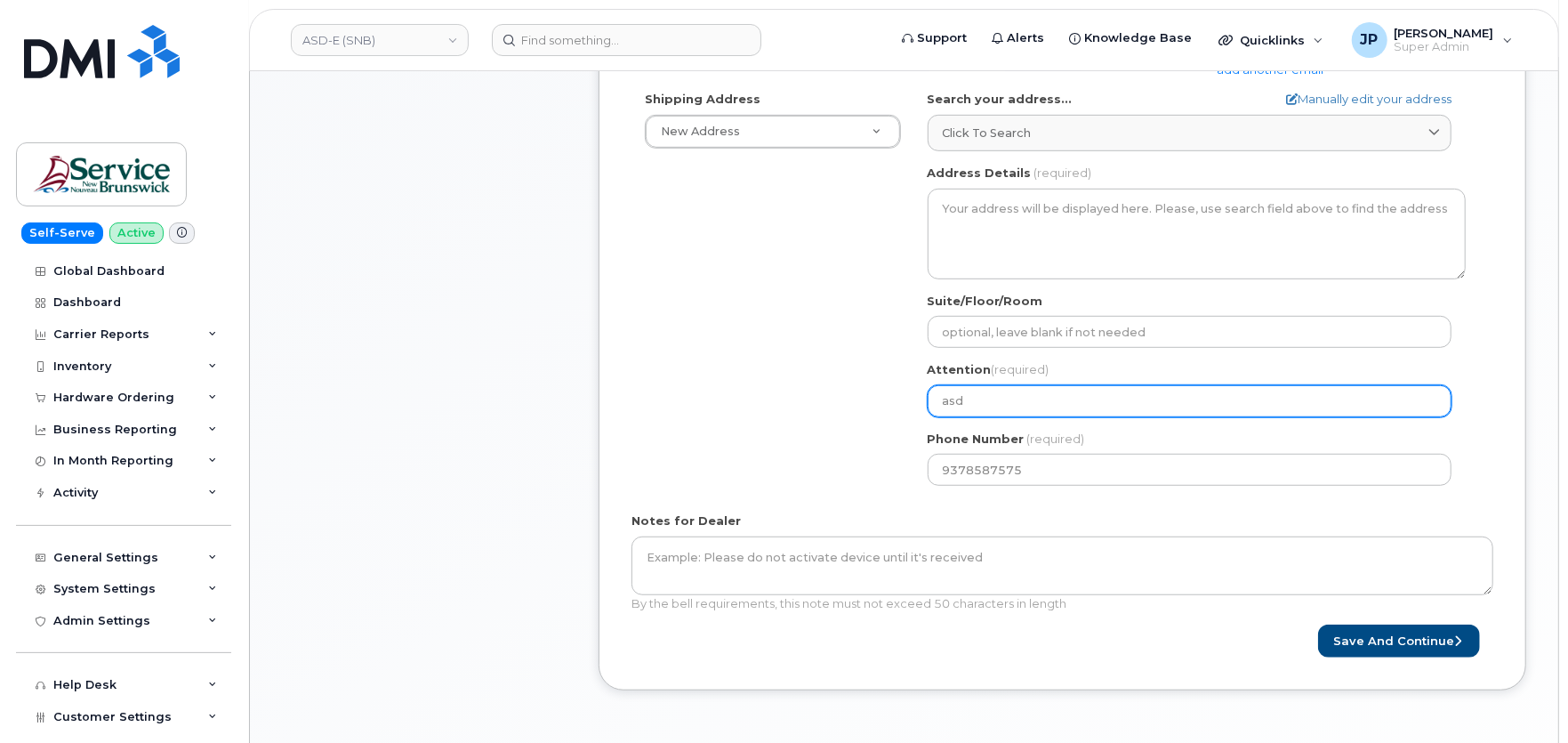
select select
type input "asdf"
select select
type input "asd"
select select
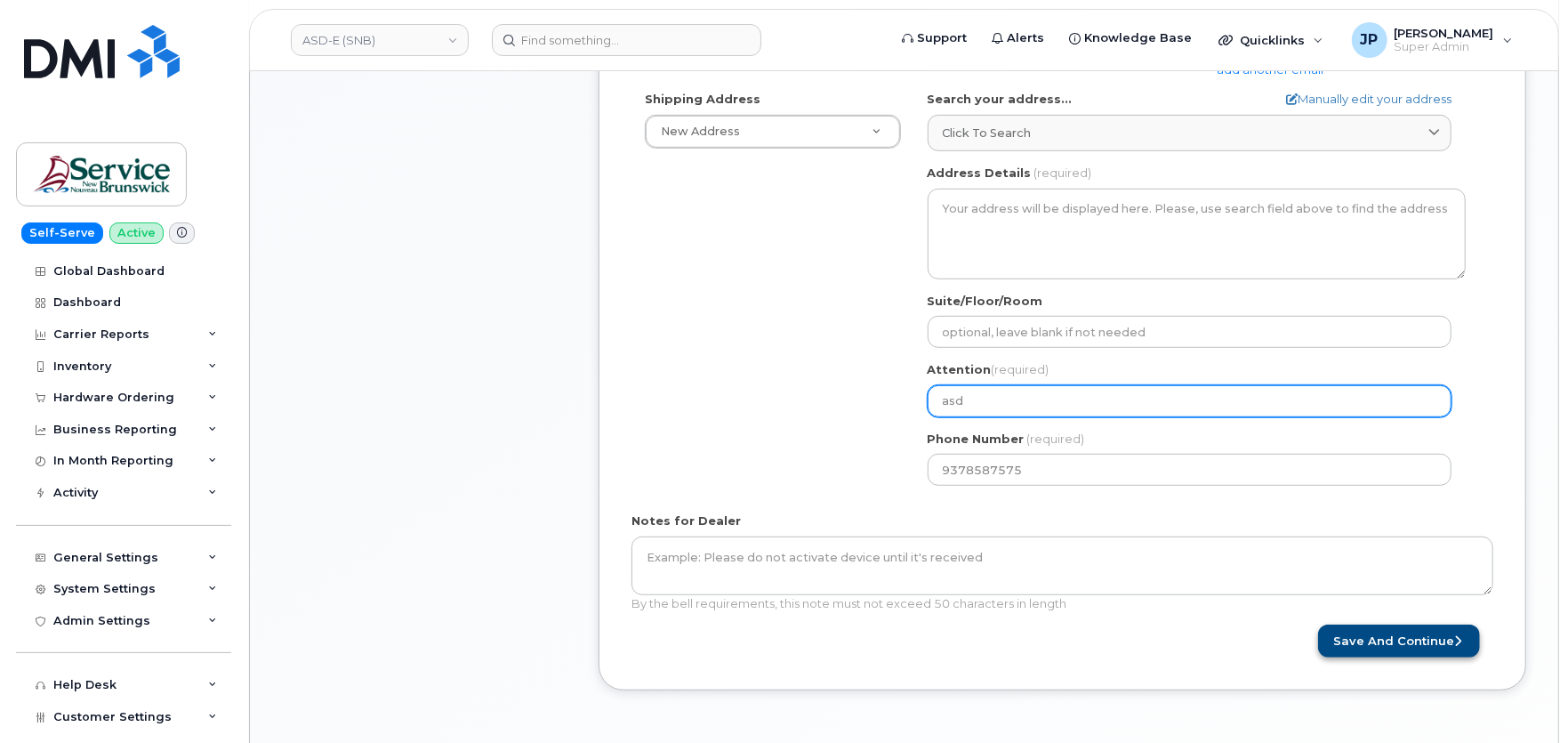
type input "as"
select select
type input "a"
select select
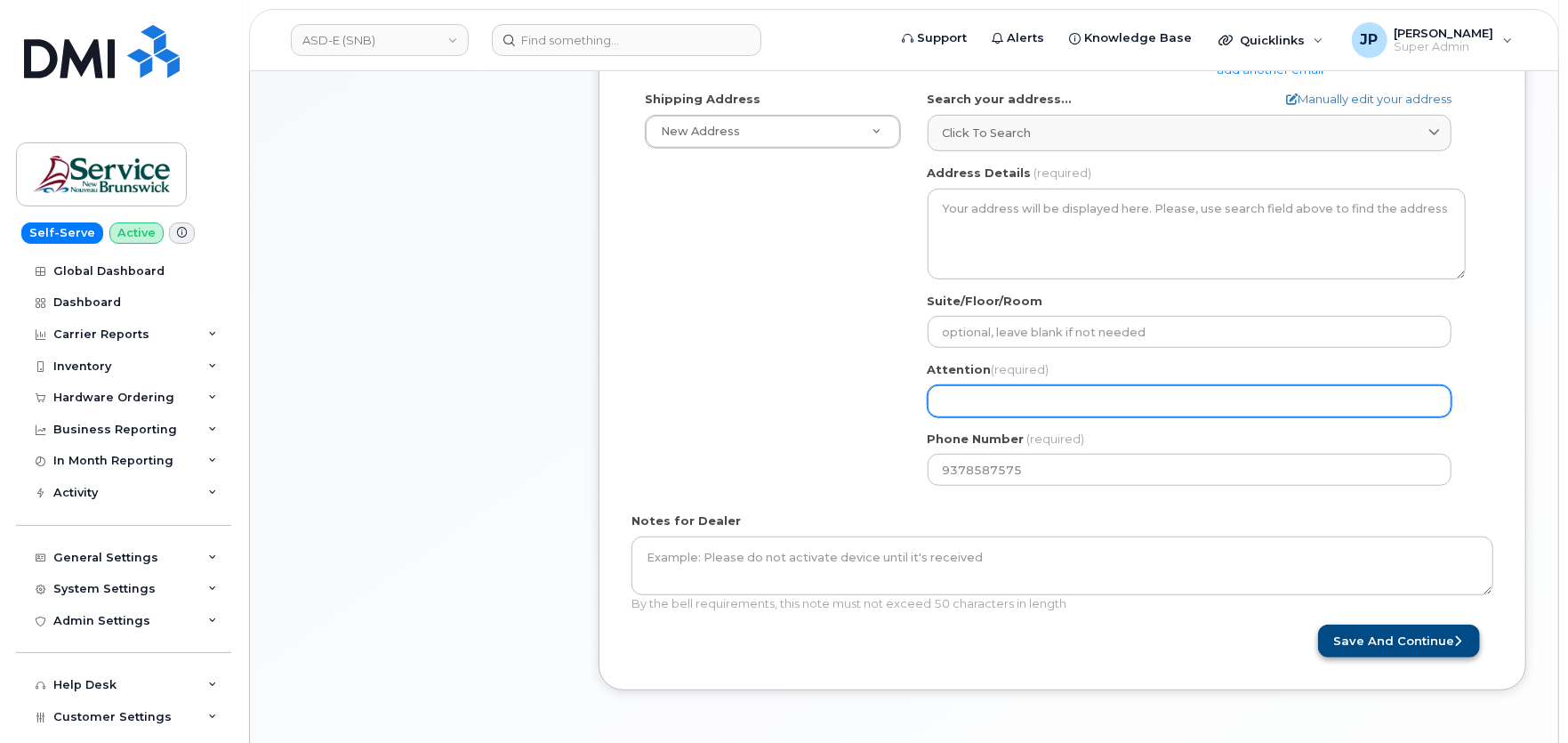
type input "t"
select select
type input "te"
select select
type input "tes"
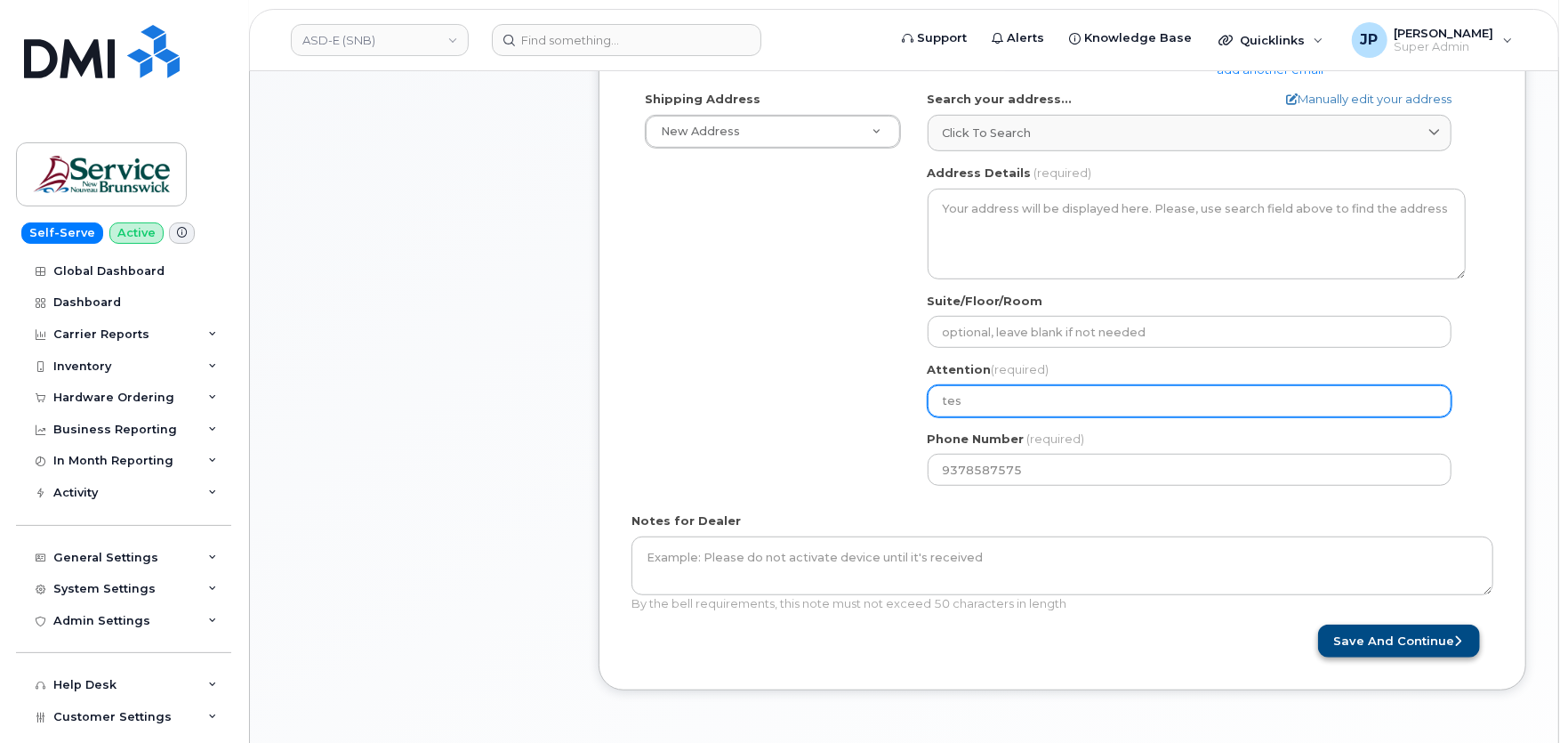
select select
type input "test"
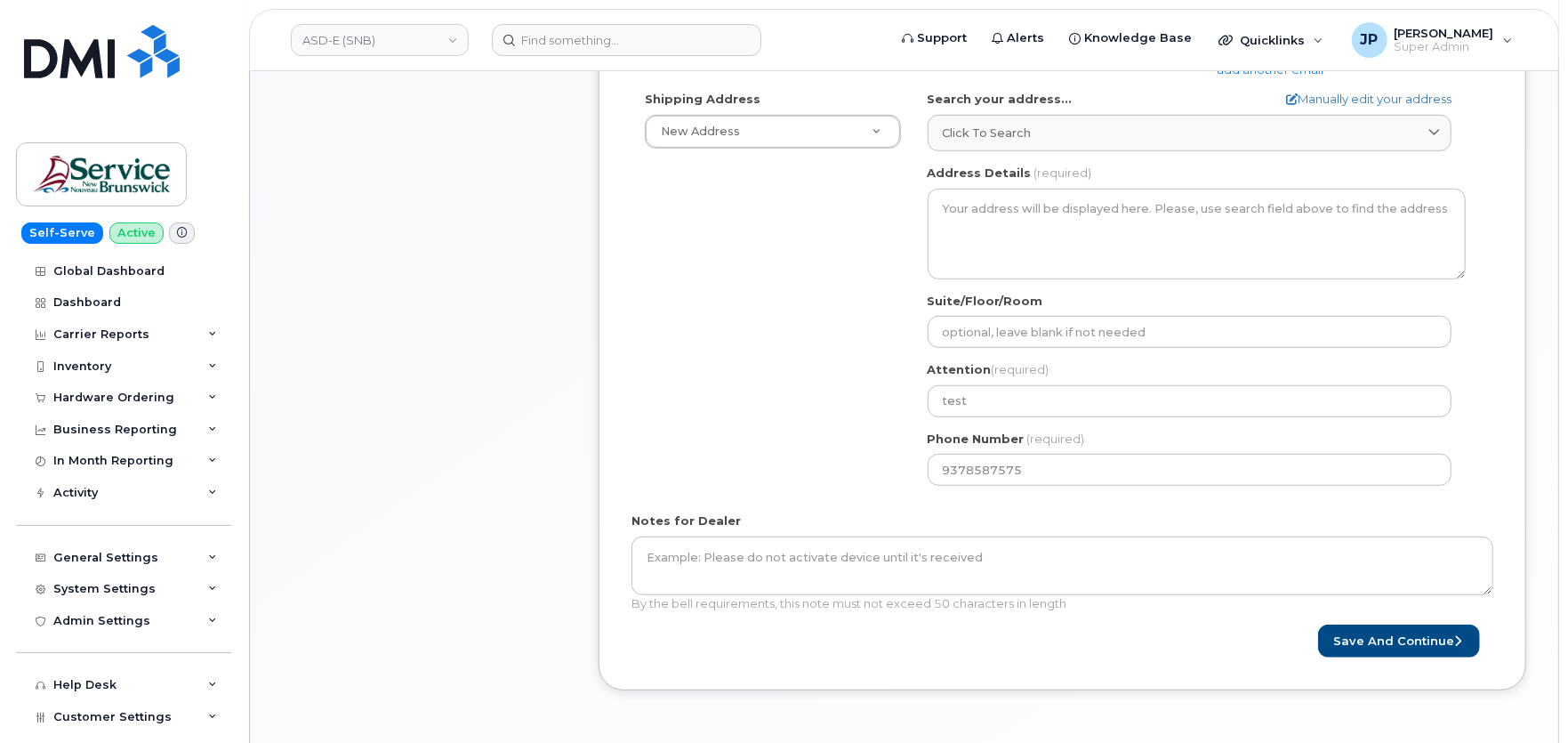
click at [838, 110] on div "Shipping Address New Address New Address ASD-E Main Office ASD-N Bathurst Educa…" at bounding box center [772, 119] width 283 height 58
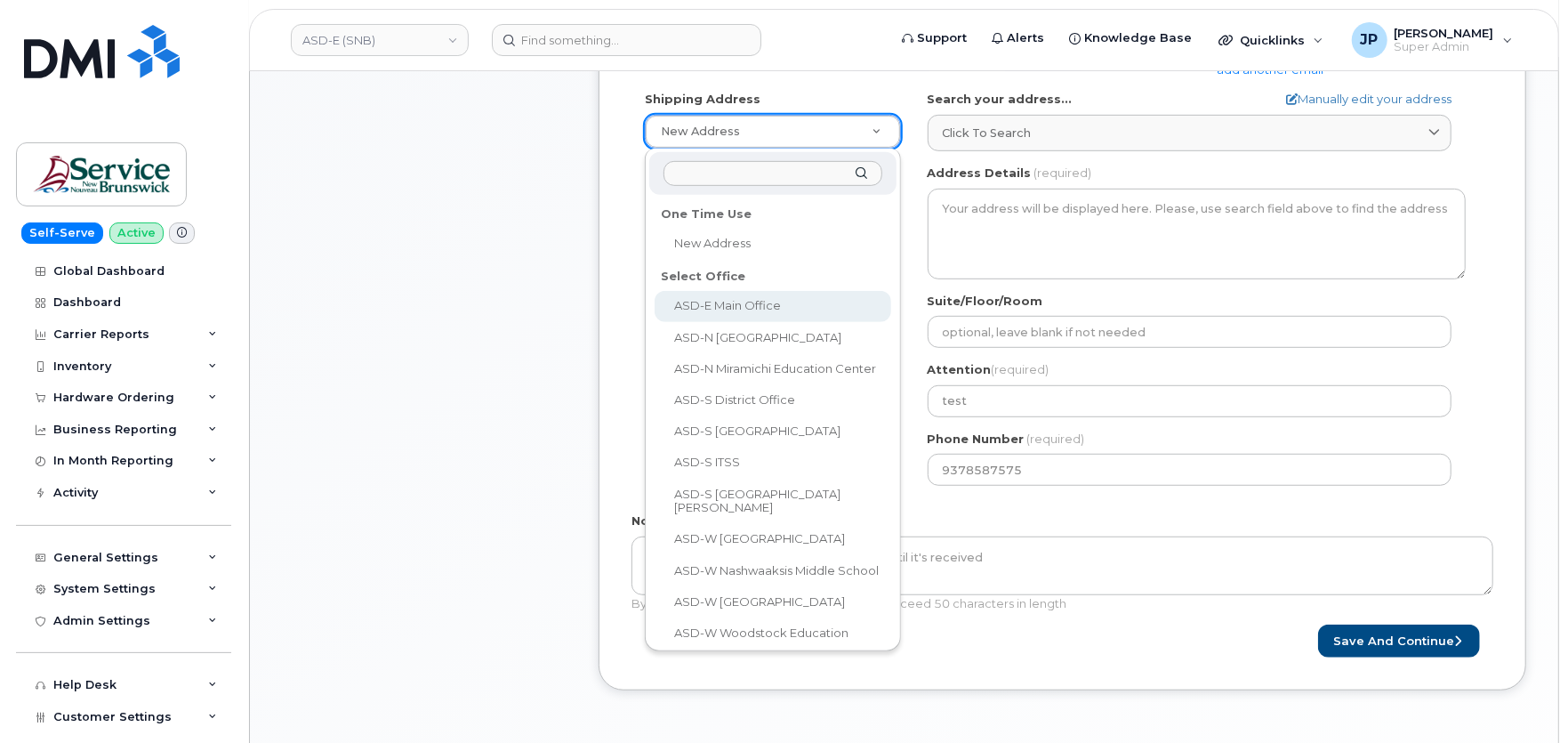
select select
type textarea "200-1077 St George Blvd Moncton New Brunswick E1E 4C9"
type input "Melissa McEachern"
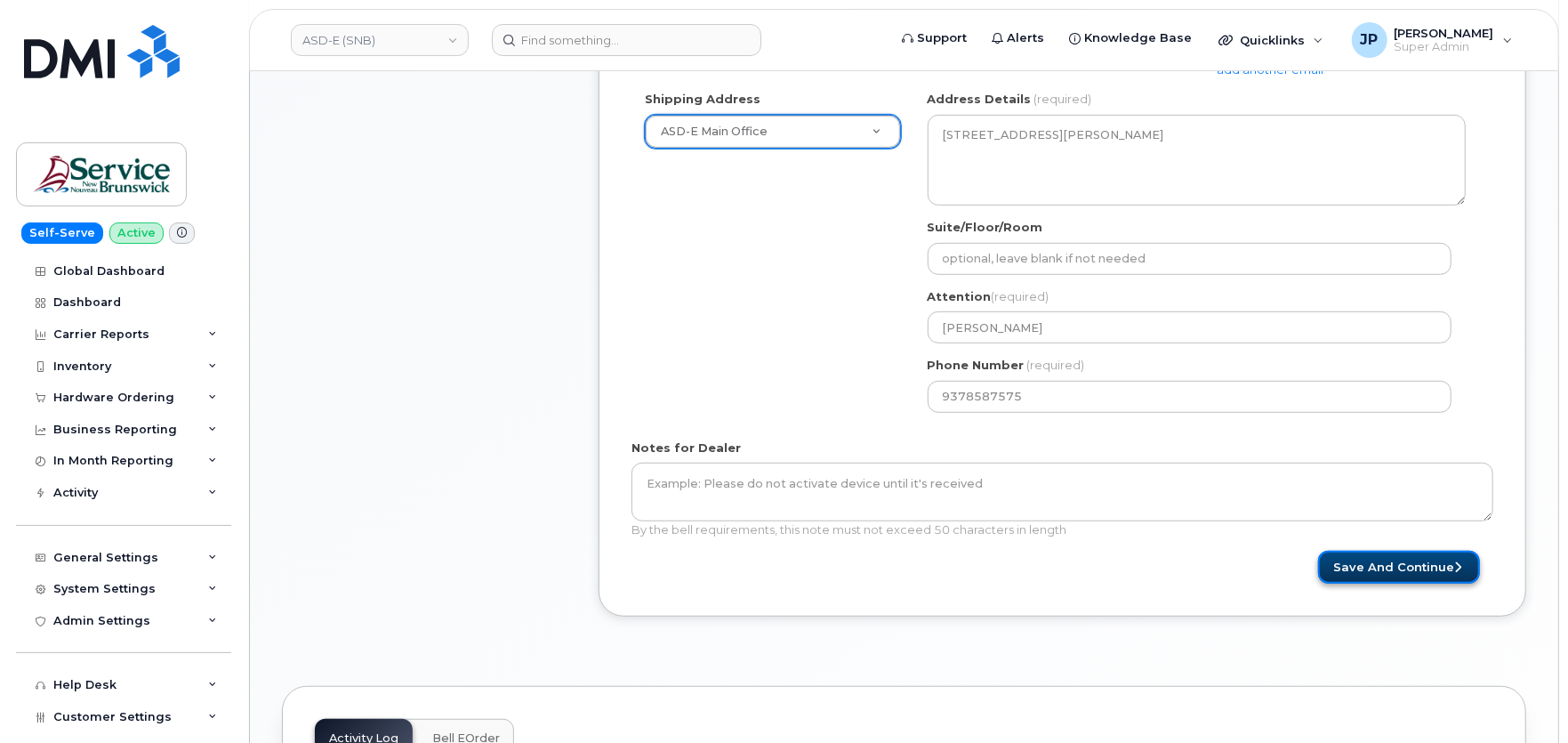
click at [1425, 572] on button "Save and Continue" at bounding box center [1399, 567] width 162 height 33
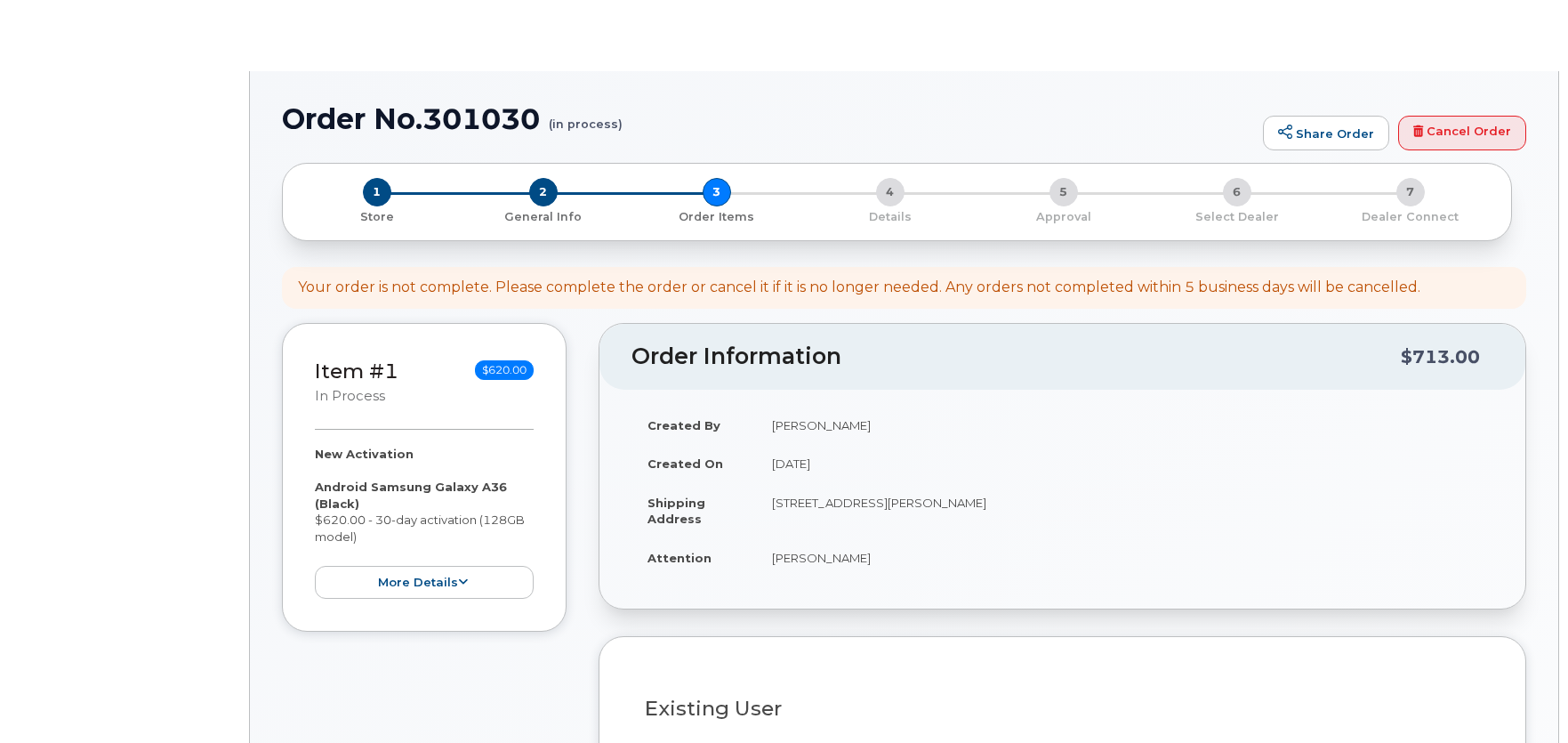
select select
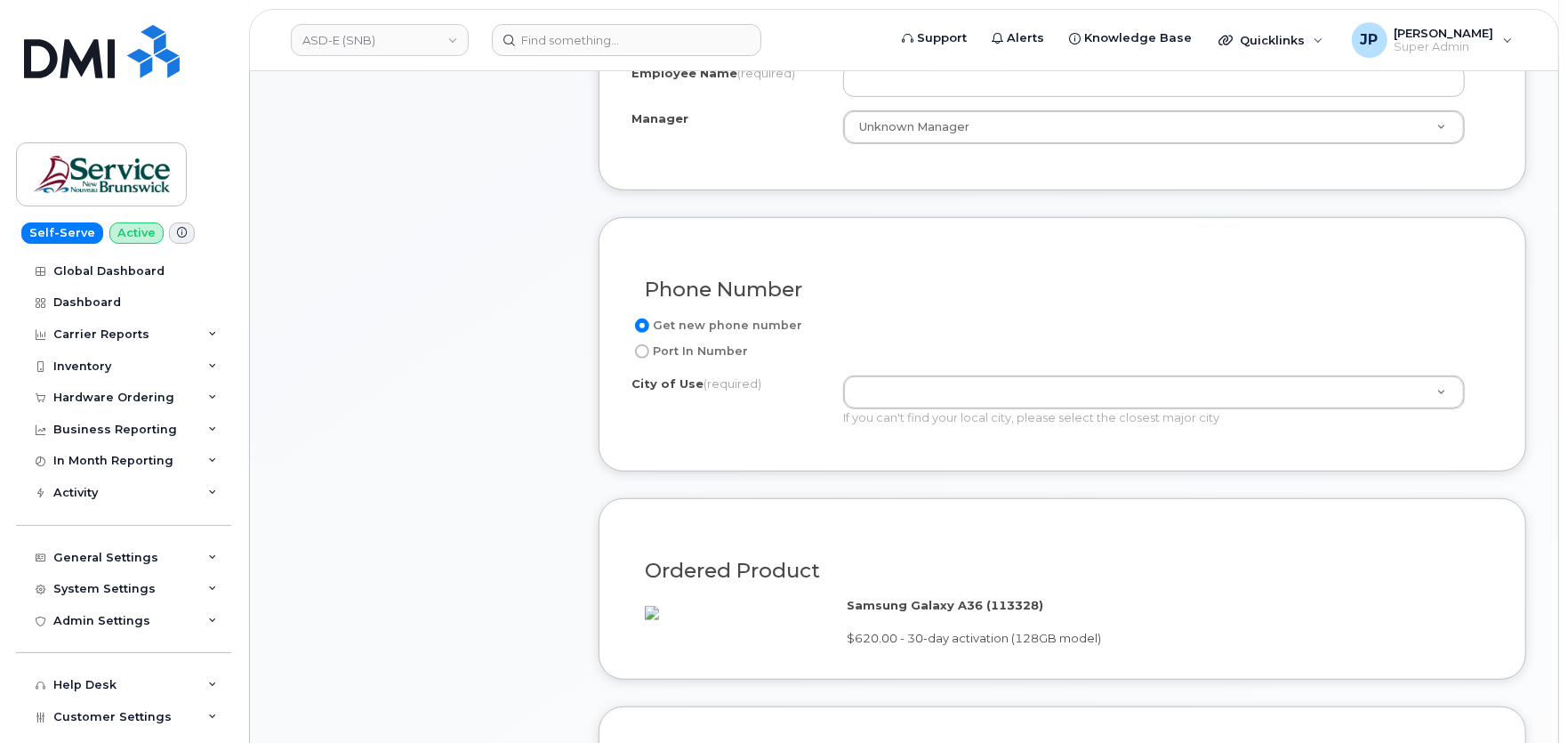
scroll to position [691, 0]
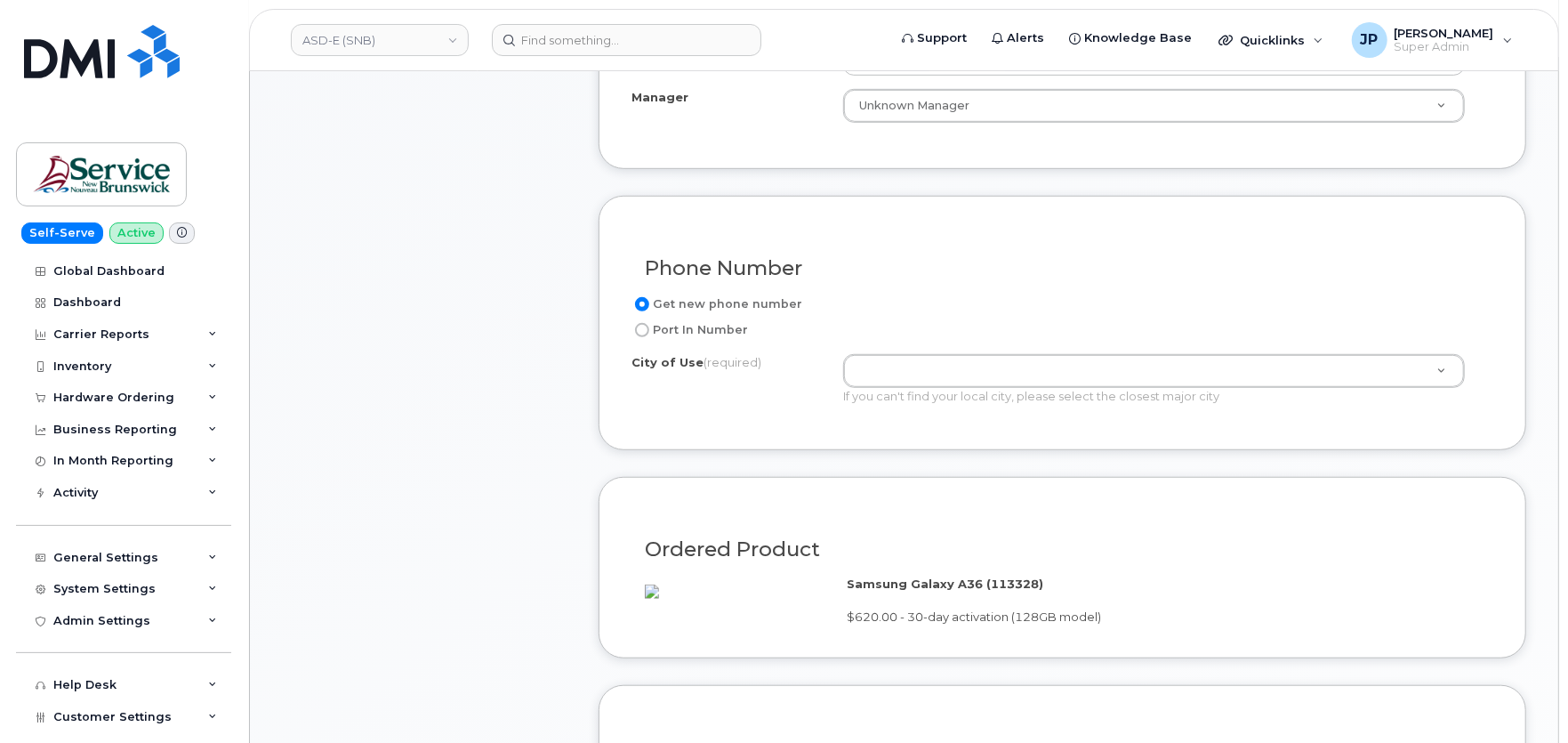
click at [643, 331] on input "Port In Number" at bounding box center [642, 330] width 14 height 14
radio input "true"
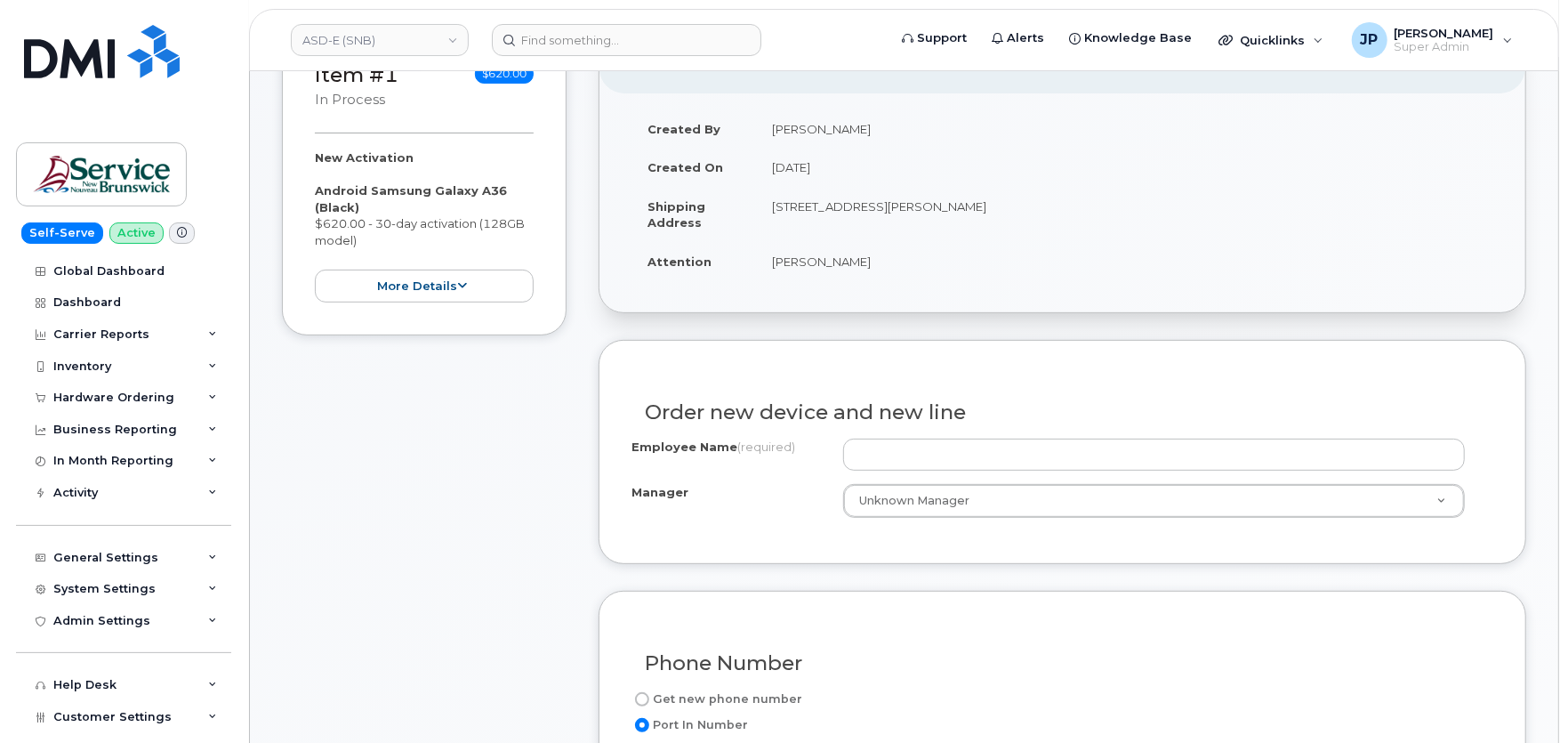
scroll to position [0, 0]
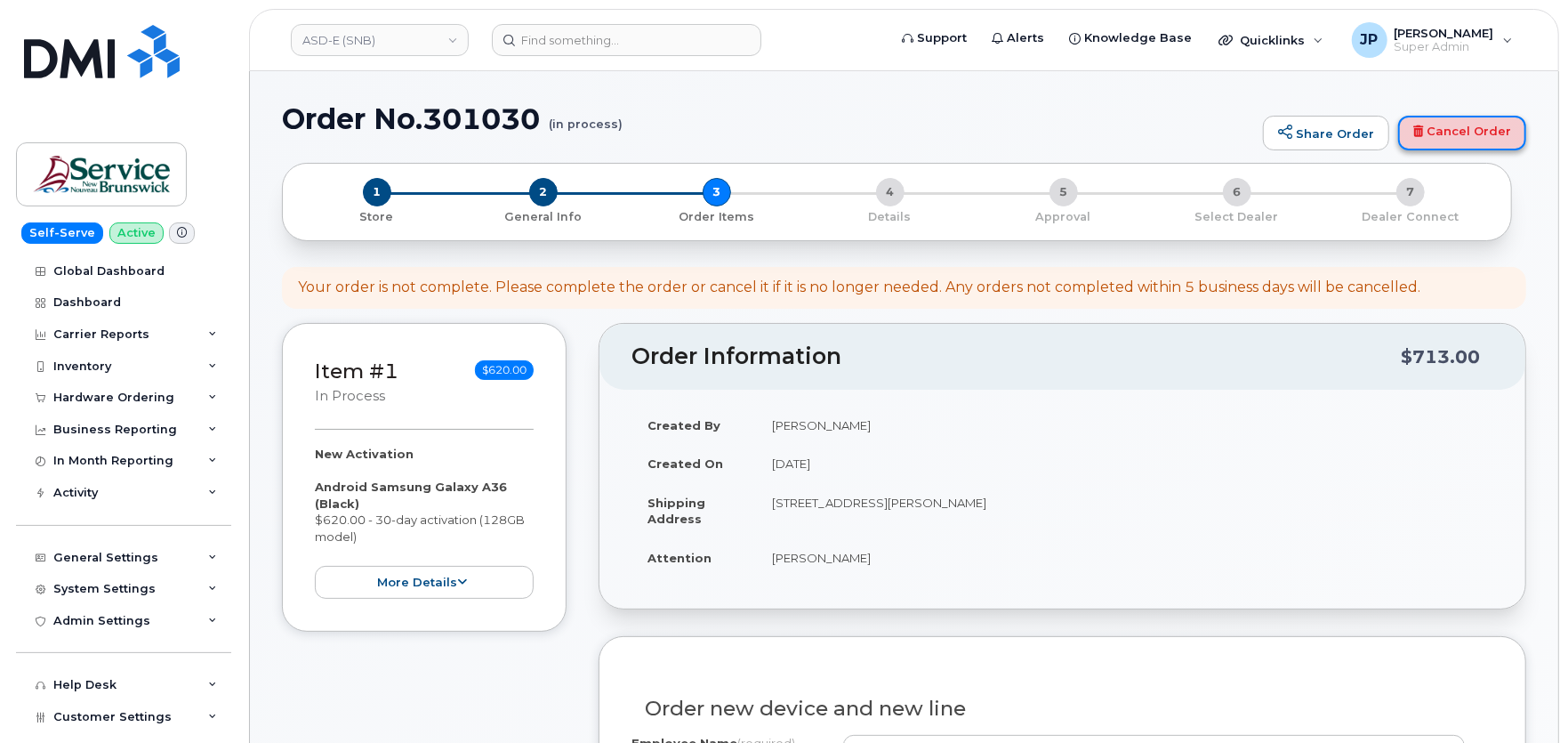
click at [1507, 138] on link "Cancel Order" at bounding box center [1461, 133] width 128 height 36
